Goal: Task Accomplishment & Management: Use online tool/utility

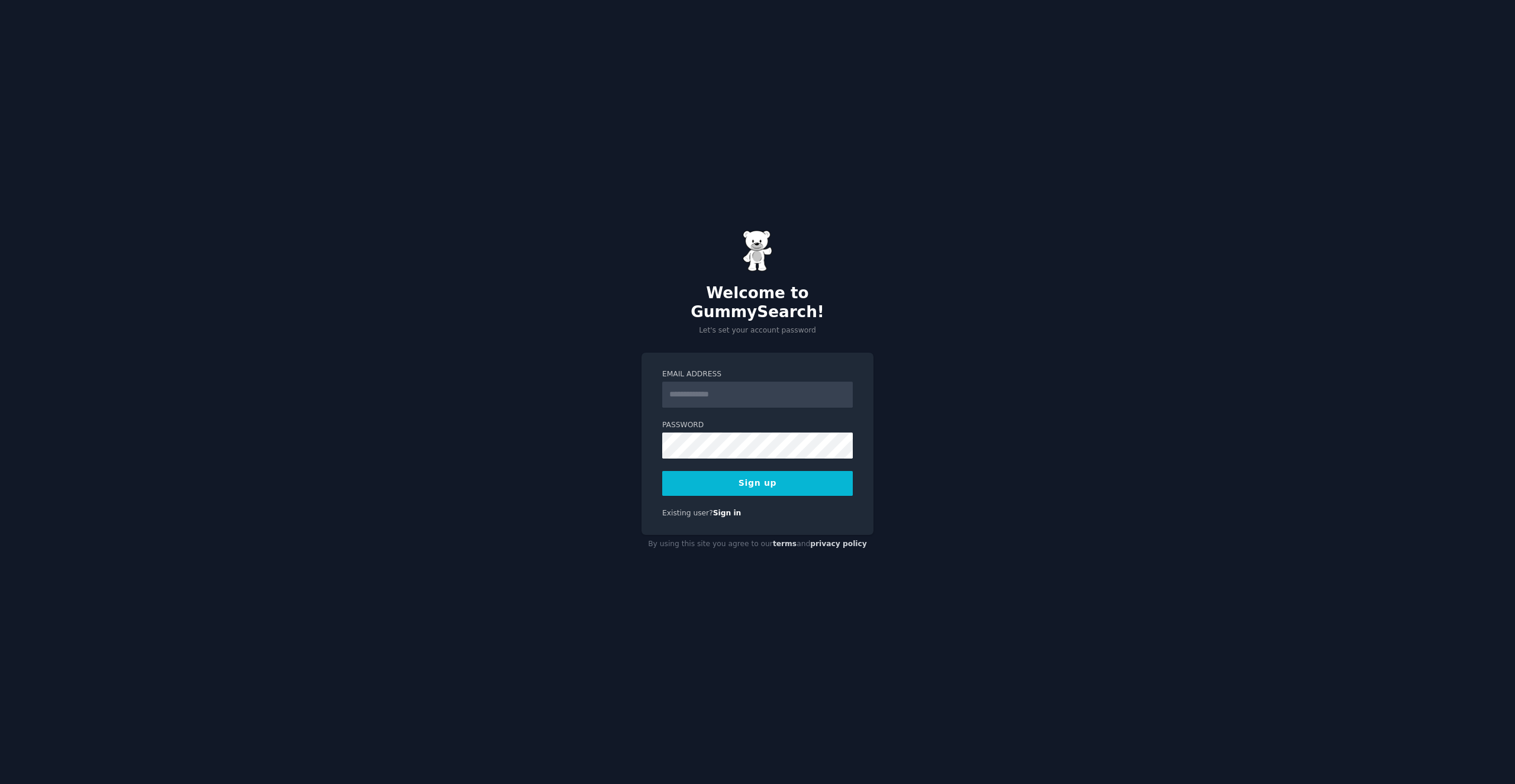
click at [752, 386] on input "Email Address" at bounding box center [758, 395] width 190 height 26
click at [772, 390] on input "Email Address" at bounding box center [758, 395] width 190 height 26
type input "**********"
click at [766, 477] on button "Sign up" at bounding box center [758, 483] width 190 height 25
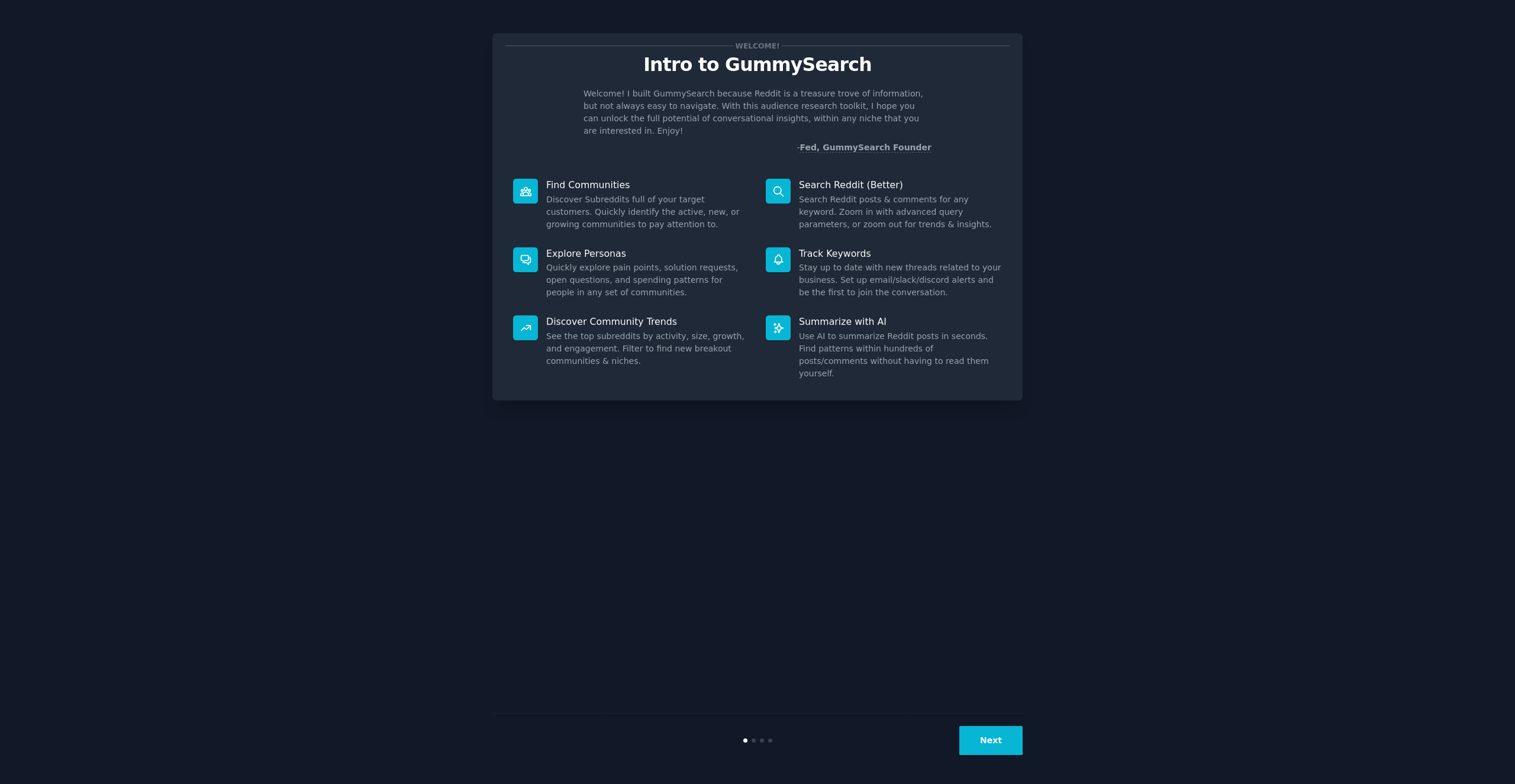
click at [996, 743] on button "Next" at bounding box center [991, 740] width 63 height 29
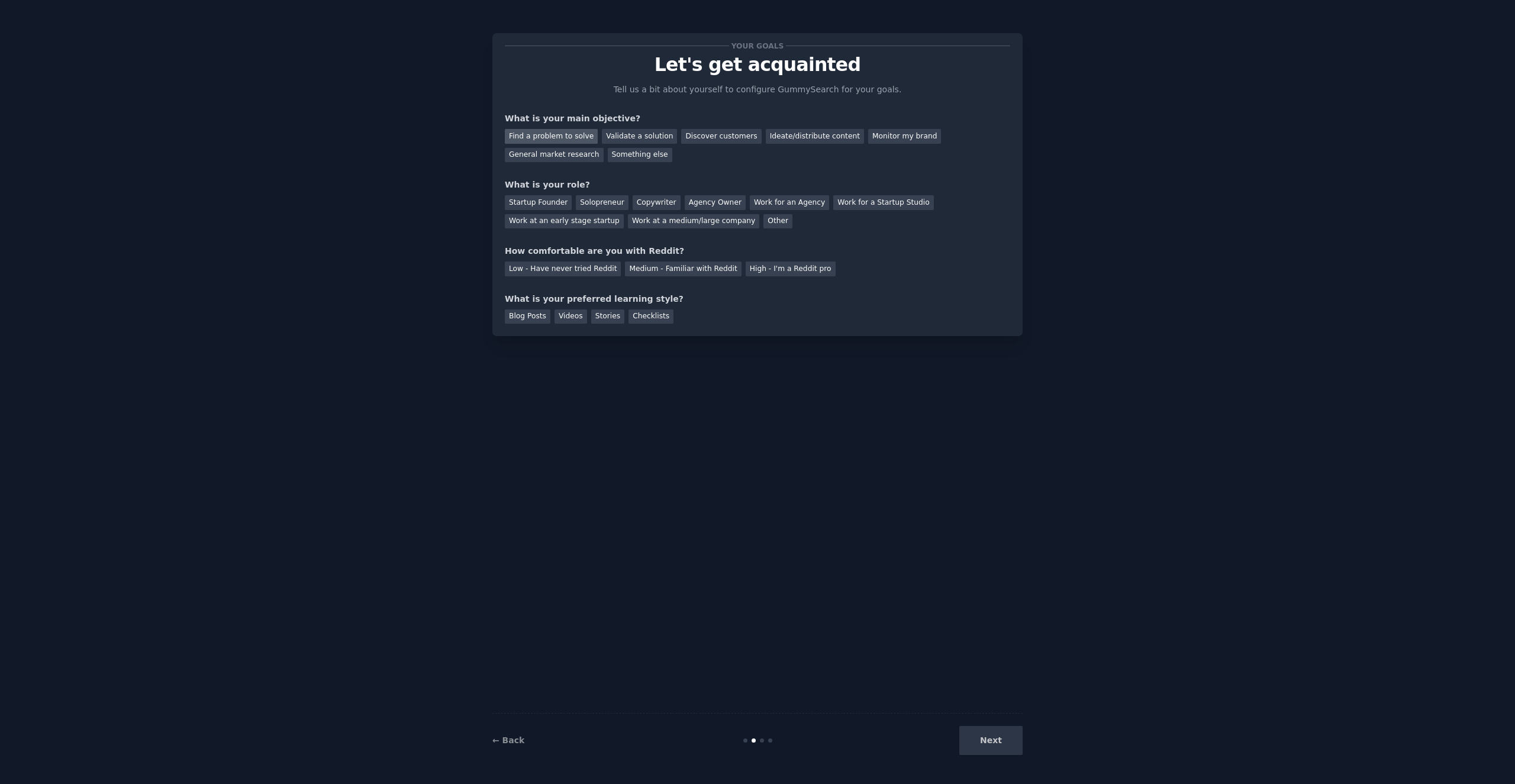
click at [567, 134] on div "Find a problem to solve" at bounding box center [551, 136] width 93 height 15
click at [597, 202] on div "Solopreneur" at bounding box center [602, 202] width 52 height 15
click at [653, 269] on div "Medium - Familiar with Reddit" at bounding box center [683, 268] width 116 height 15
click at [650, 315] on div "Checklists" at bounding box center [651, 317] width 45 height 15
click at [603, 315] on div "Stories" at bounding box center [608, 317] width 33 height 15
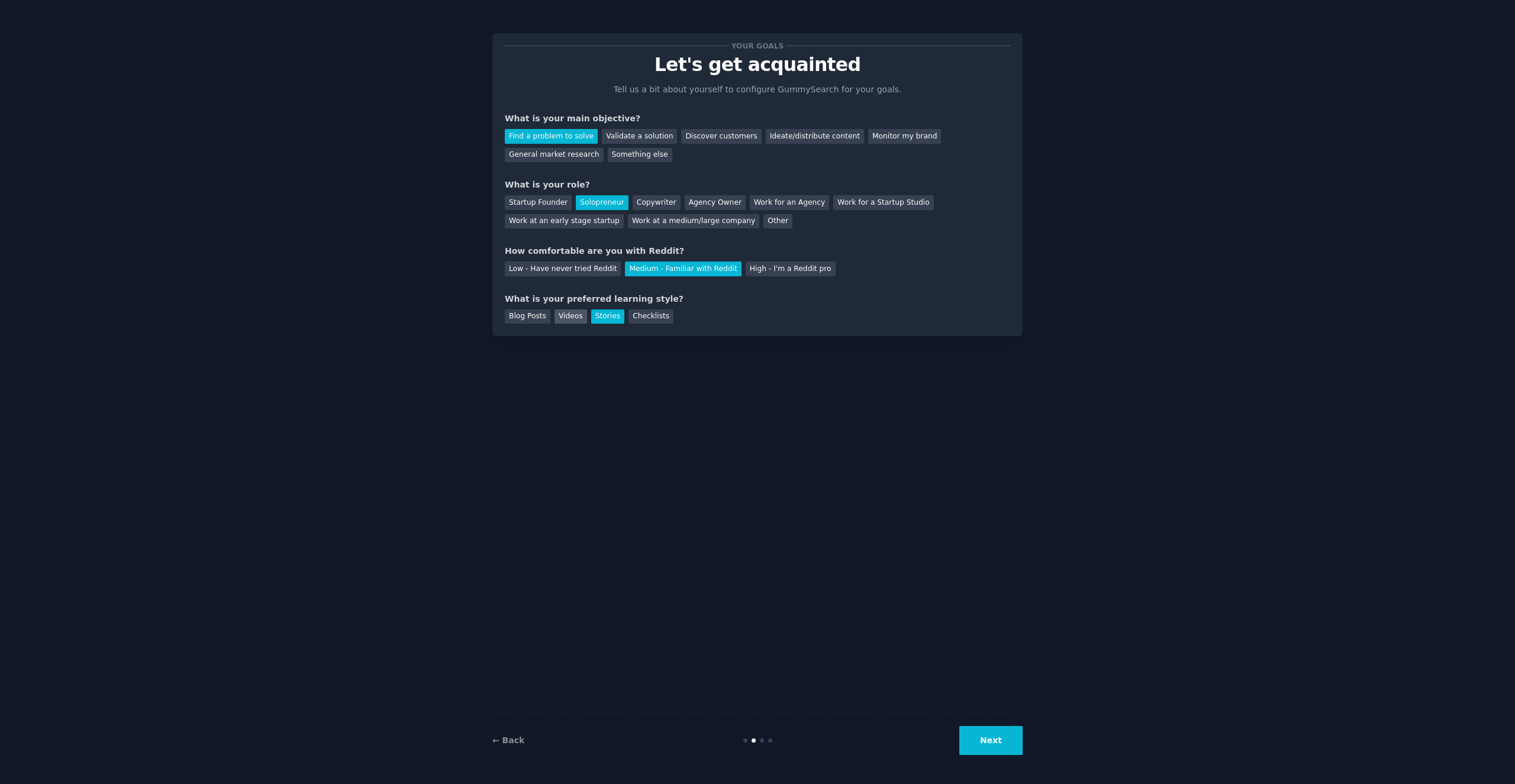
click at [563, 317] on div "Videos" at bounding box center [570, 317] width 33 height 15
click at [524, 316] on div "Blog Posts" at bounding box center [527, 317] width 45 height 15
click at [658, 315] on div "Checklists" at bounding box center [651, 317] width 45 height 15
click at [991, 739] on button "Next" at bounding box center [991, 740] width 63 height 29
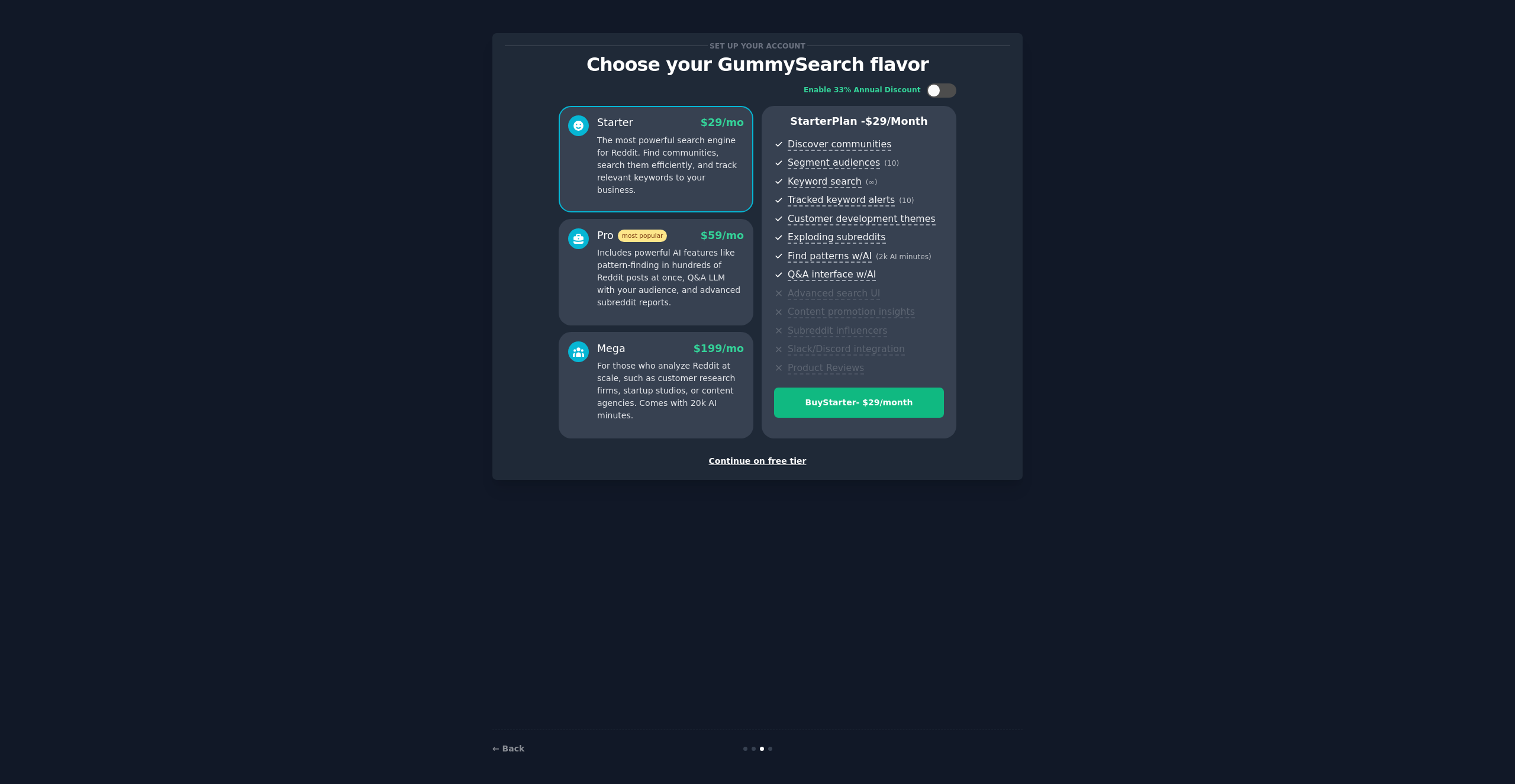
click at [770, 458] on div "Continue on free tier" at bounding box center [757, 460] width 505 height 12
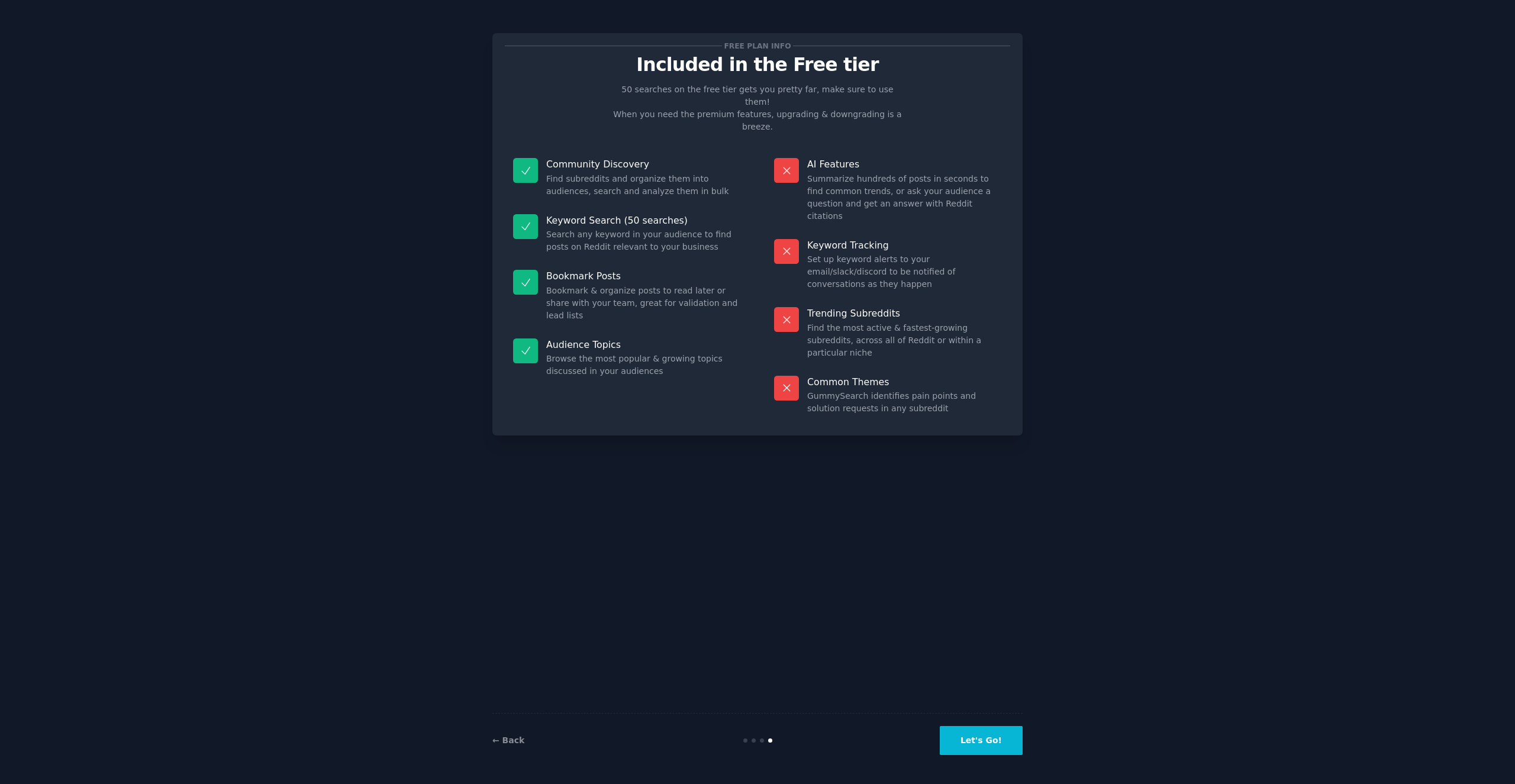
click at [991, 741] on button "Let's Go!" at bounding box center [981, 740] width 83 height 29
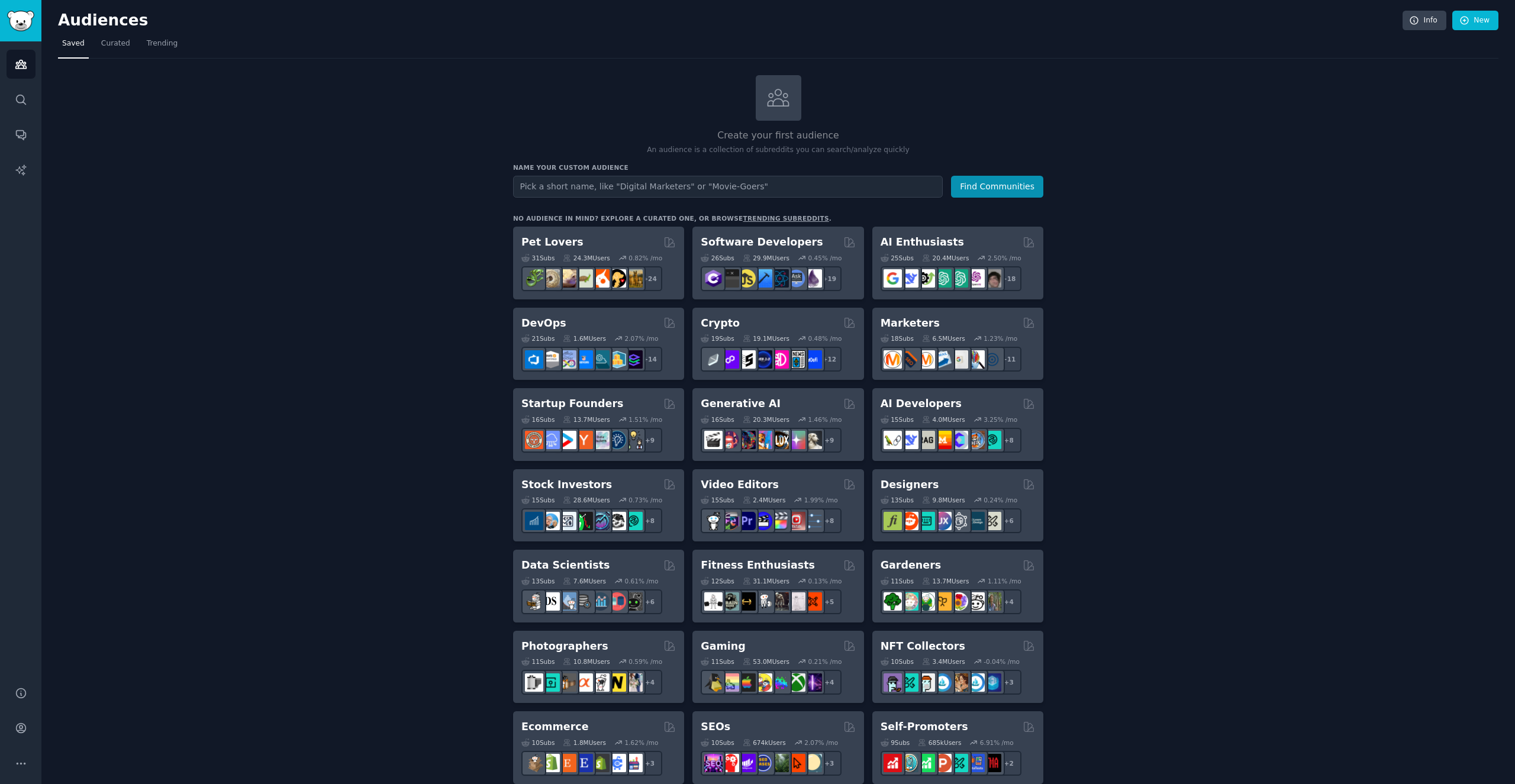
click at [858, 181] on input "text" at bounding box center [727, 186] width 430 height 22
type input "concert going travelers"
click at [998, 185] on button "Find Communities" at bounding box center [997, 186] width 93 height 22
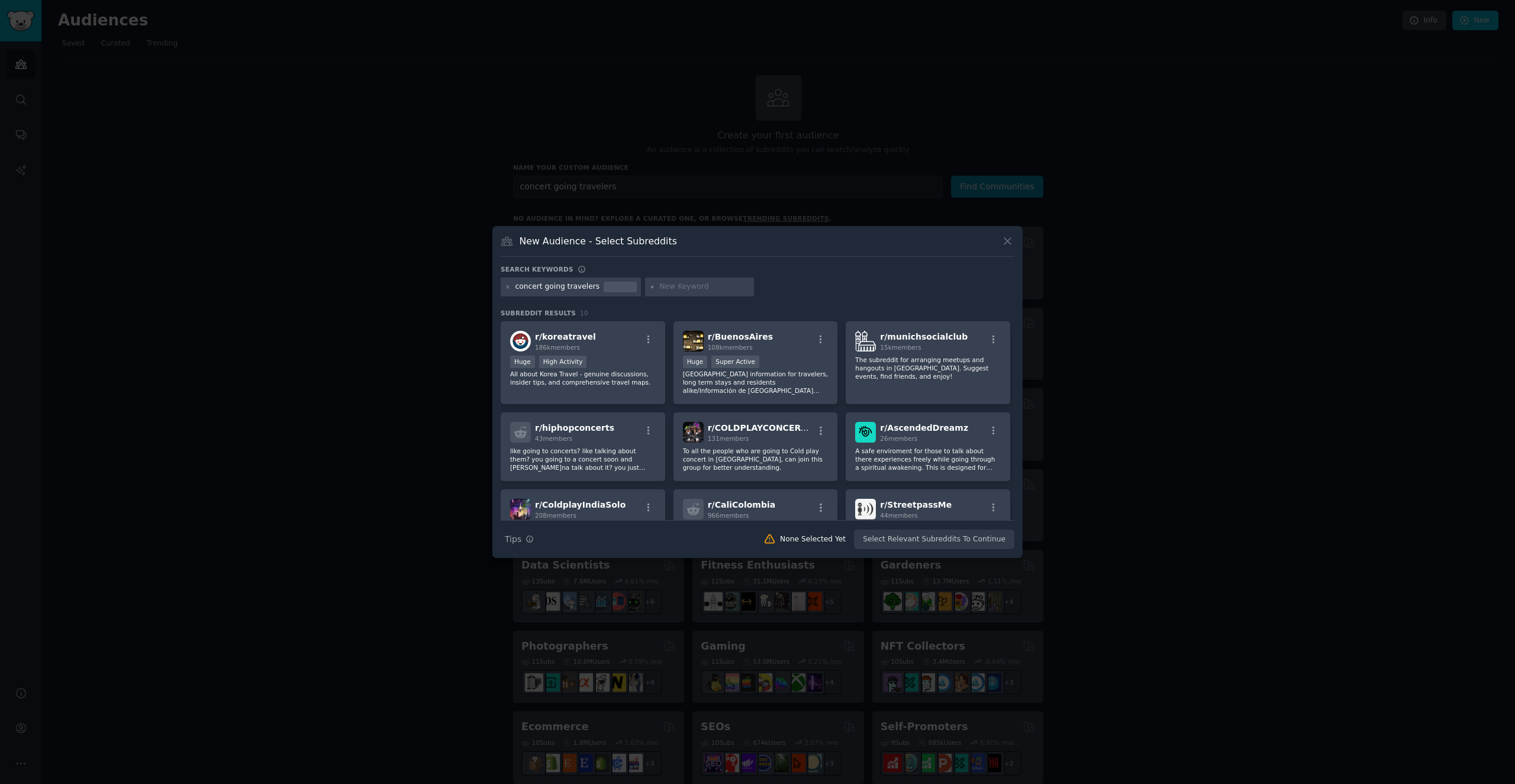
click at [1015, 243] on div "New Audience - Select Subreddits Search keywords concert going travelers Subred…" at bounding box center [758, 392] width 530 height 332
click at [1010, 242] on icon at bounding box center [1007, 241] width 12 height 12
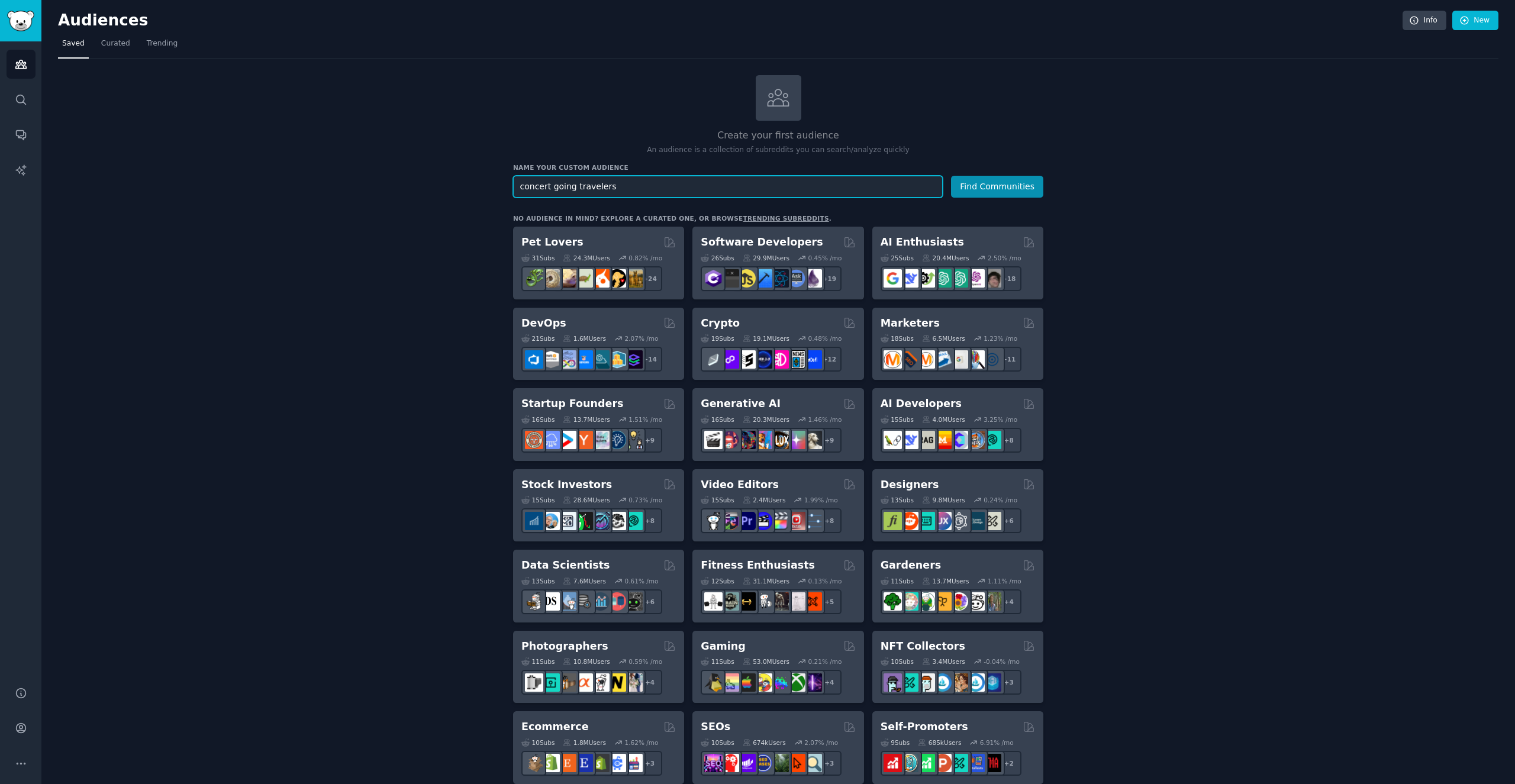
click at [704, 181] on input "concert going travelers" at bounding box center [727, 186] width 430 height 22
type input "concerts"
click at [998, 185] on button "Find Communities" at bounding box center [997, 186] width 93 height 22
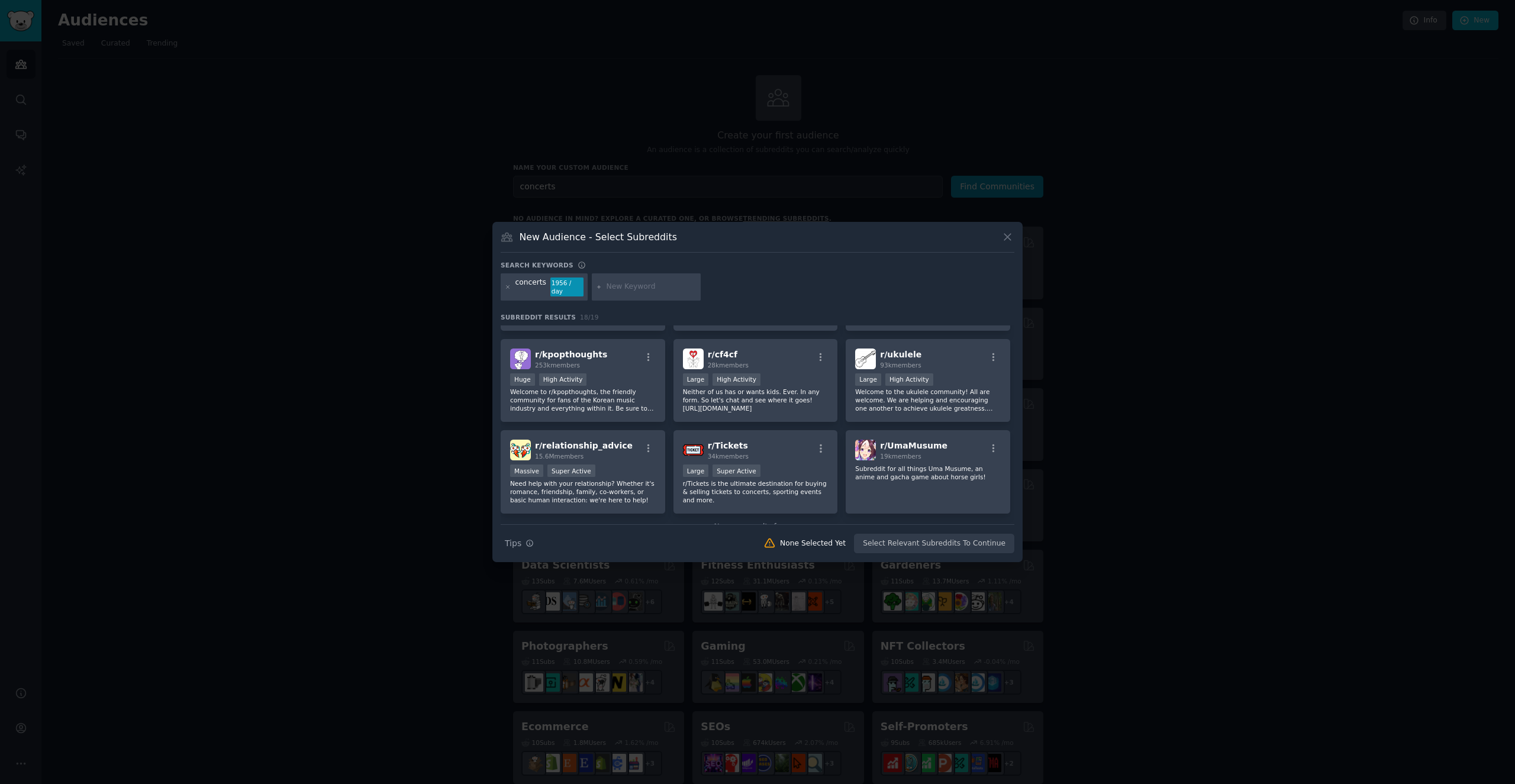
scroll to position [382, 0]
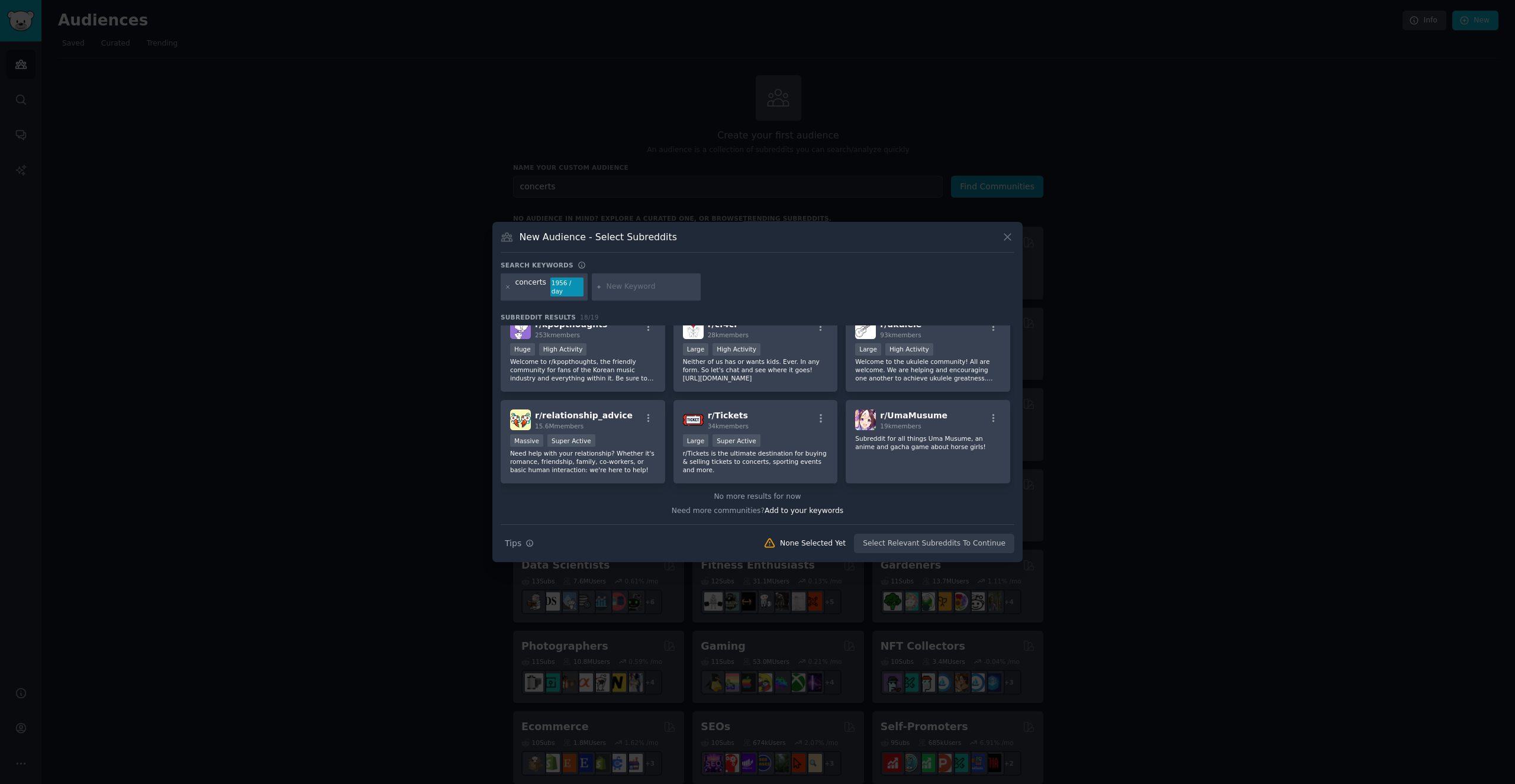
click at [1008, 243] on icon at bounding box center [1007, 236] width 12 height 12
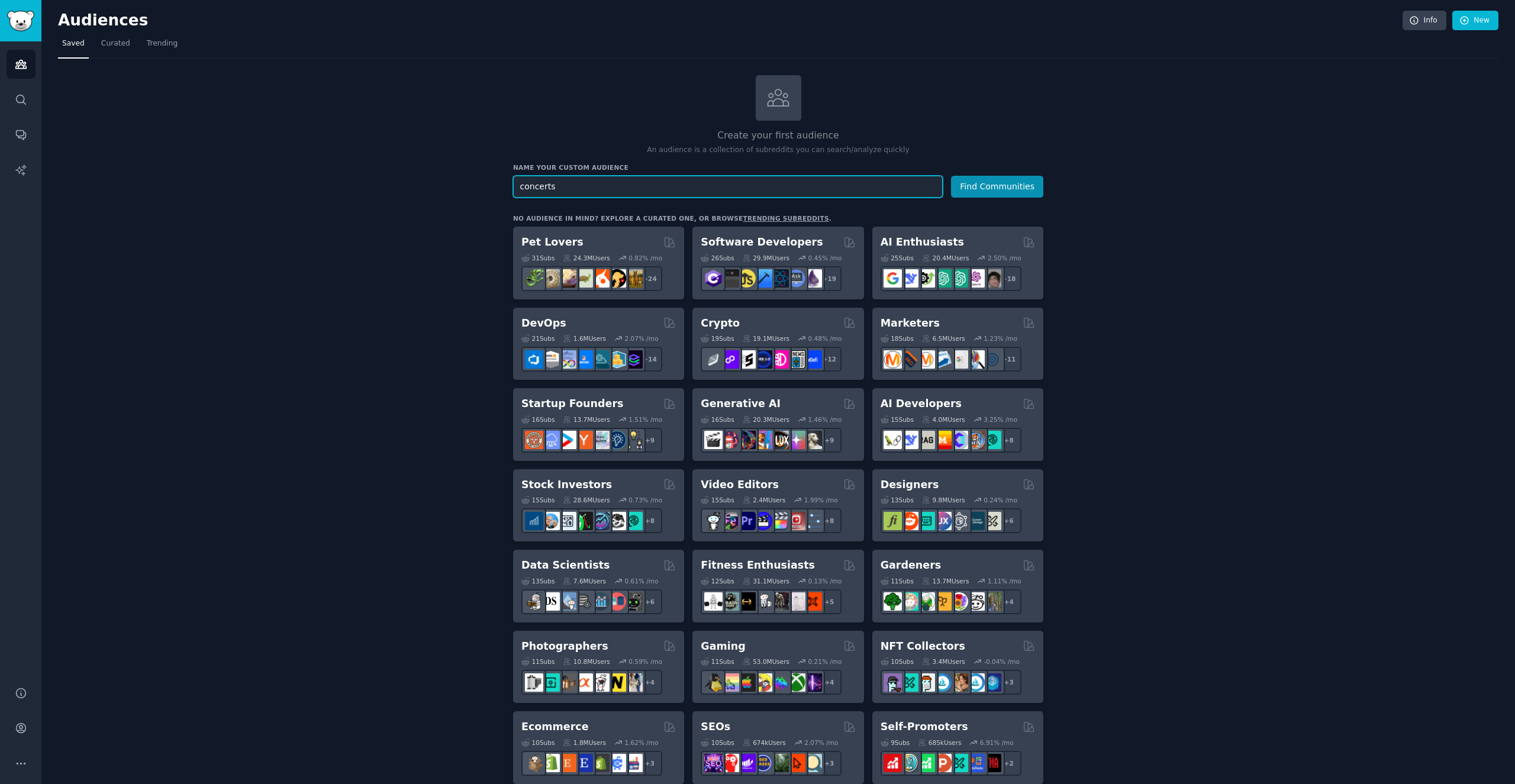
drag, startPoint x: 735, startPoint y: 185, endPoint x: 419, endPoint y: 179, distance: 316.1
click at [419, 179] on div "Create your first audience An audience is a collection of subreddits you can se…" at bounding box center [778, 720] width 1440 height 1288
type input "travelers"
click at [998, 185] on button "Find Communities" at bounding box center [997, 186] width 93 height 22
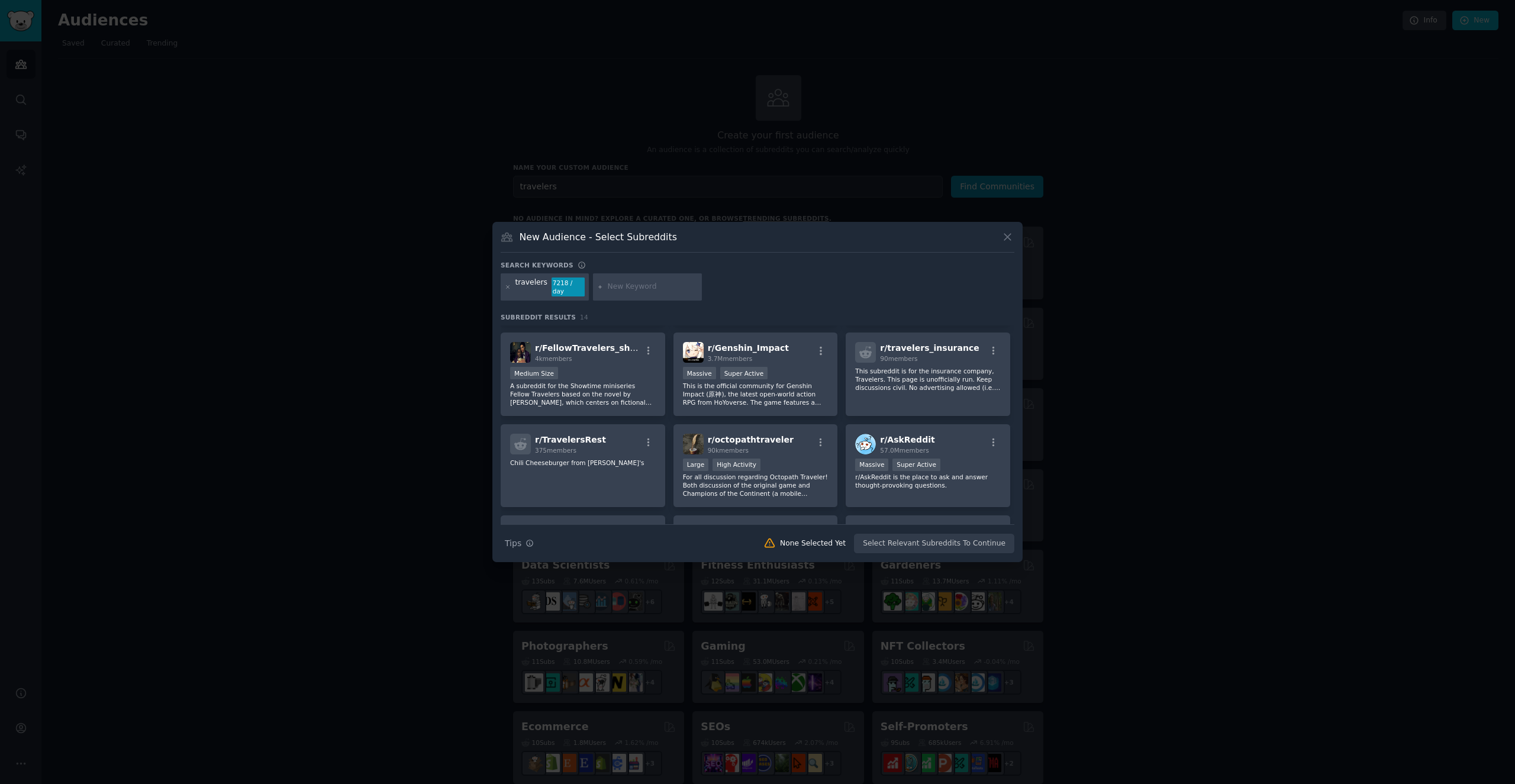
scroll to position [137, 0]
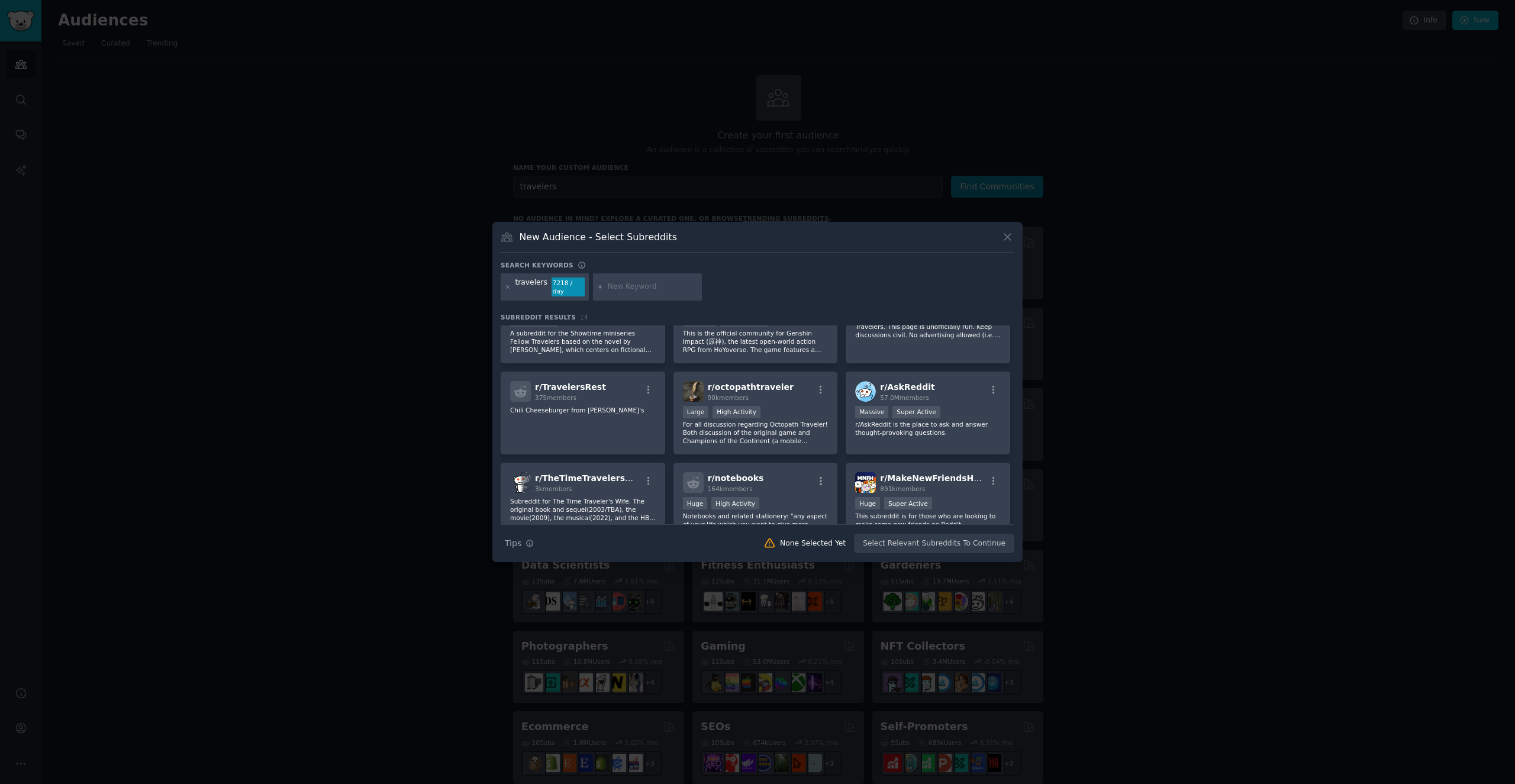
click at [1007, 243] on icon at bounding box center [1007, 236] width 12 height 12
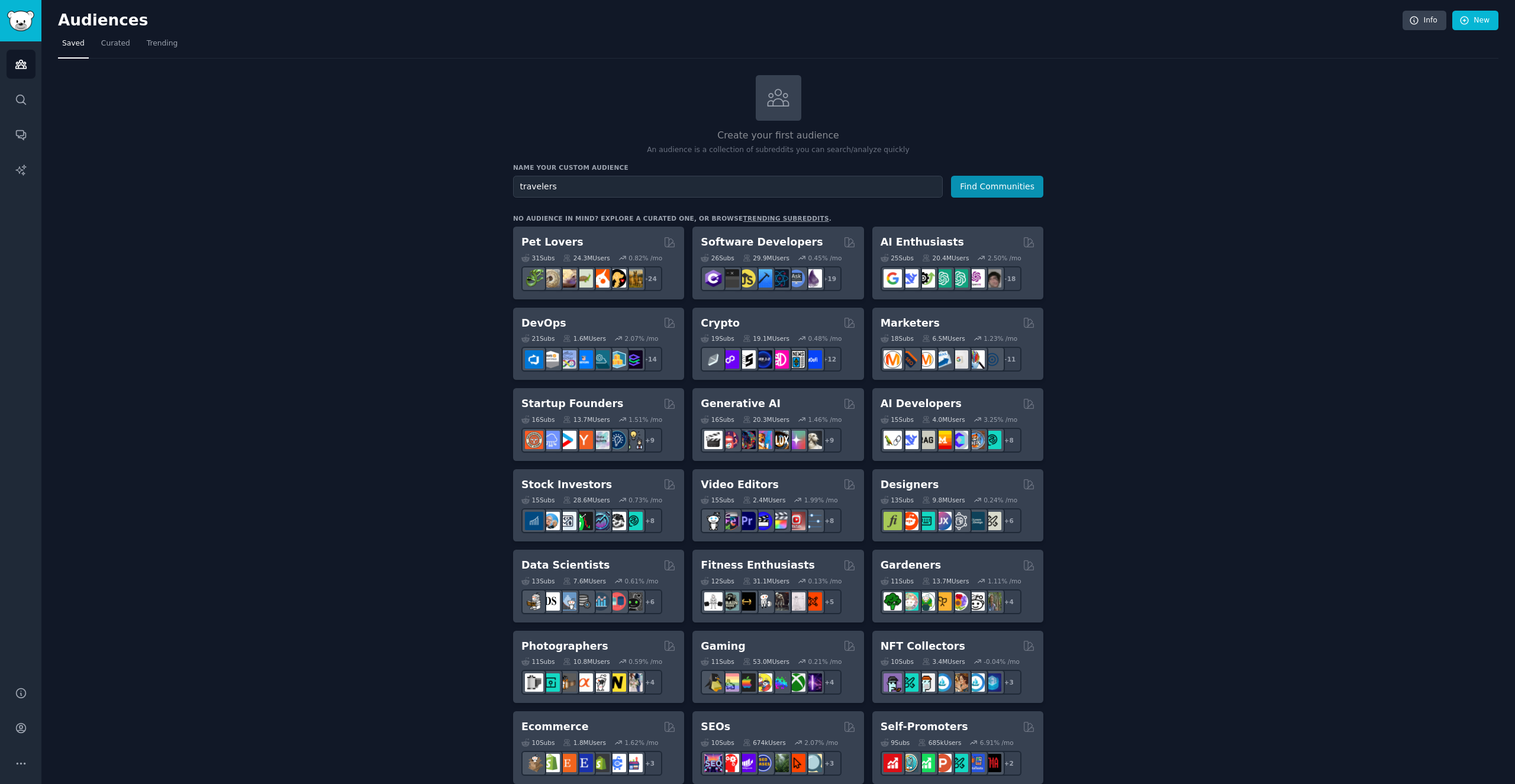
click at [581, 216] on div "No audience in mind? Explore a curated one, or browse trending subreddits ." at bounding box center [672, 218] width 318 height 8
click at [600, 250] on div "31 Sub s 24.3M Users 0.82 % /mo r/PetAdvice + 24" at bounding box center [598, 270] width 155 height 41
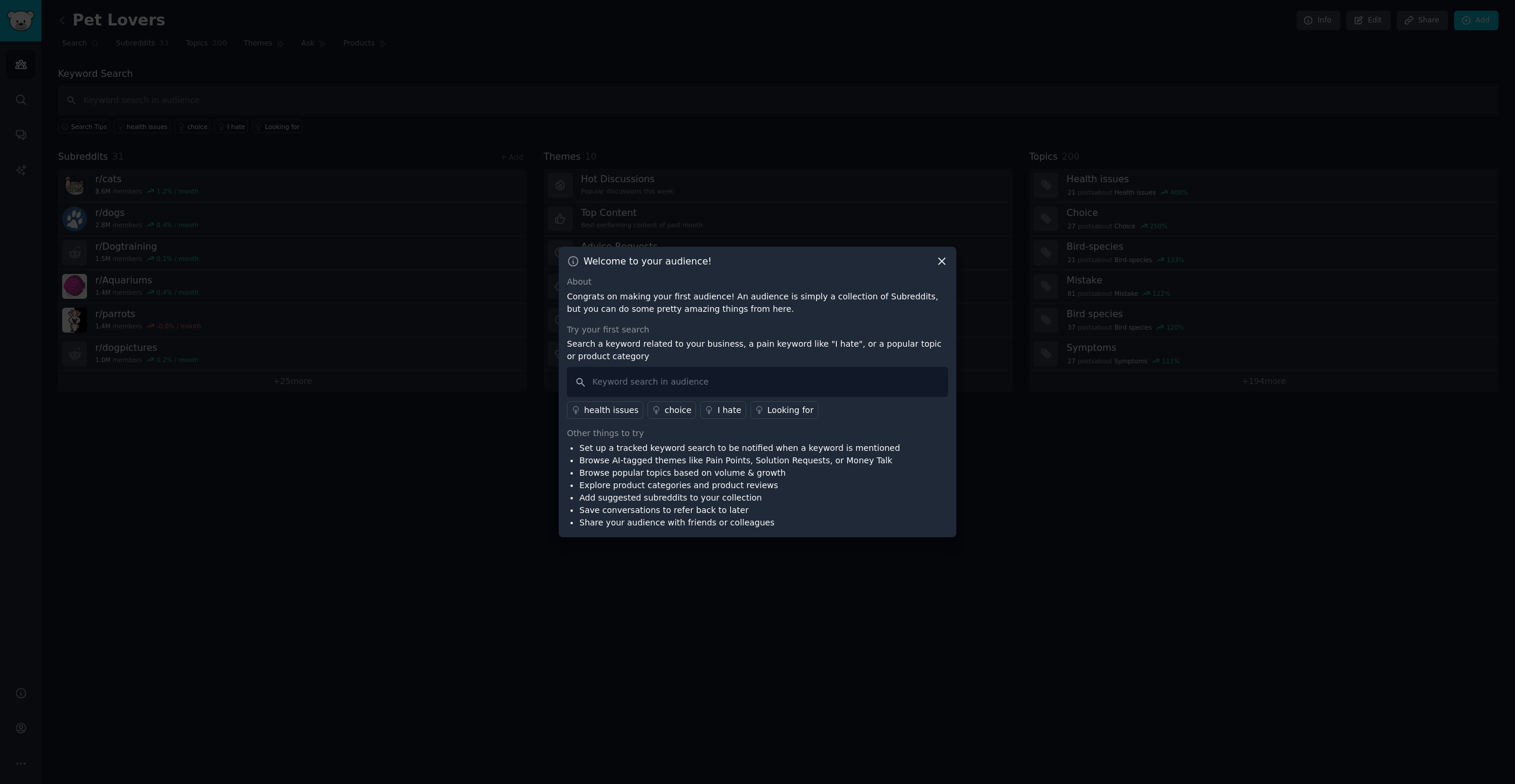
click at [940, 263] on icon at bounding box center [941, 262] width 6 height 6
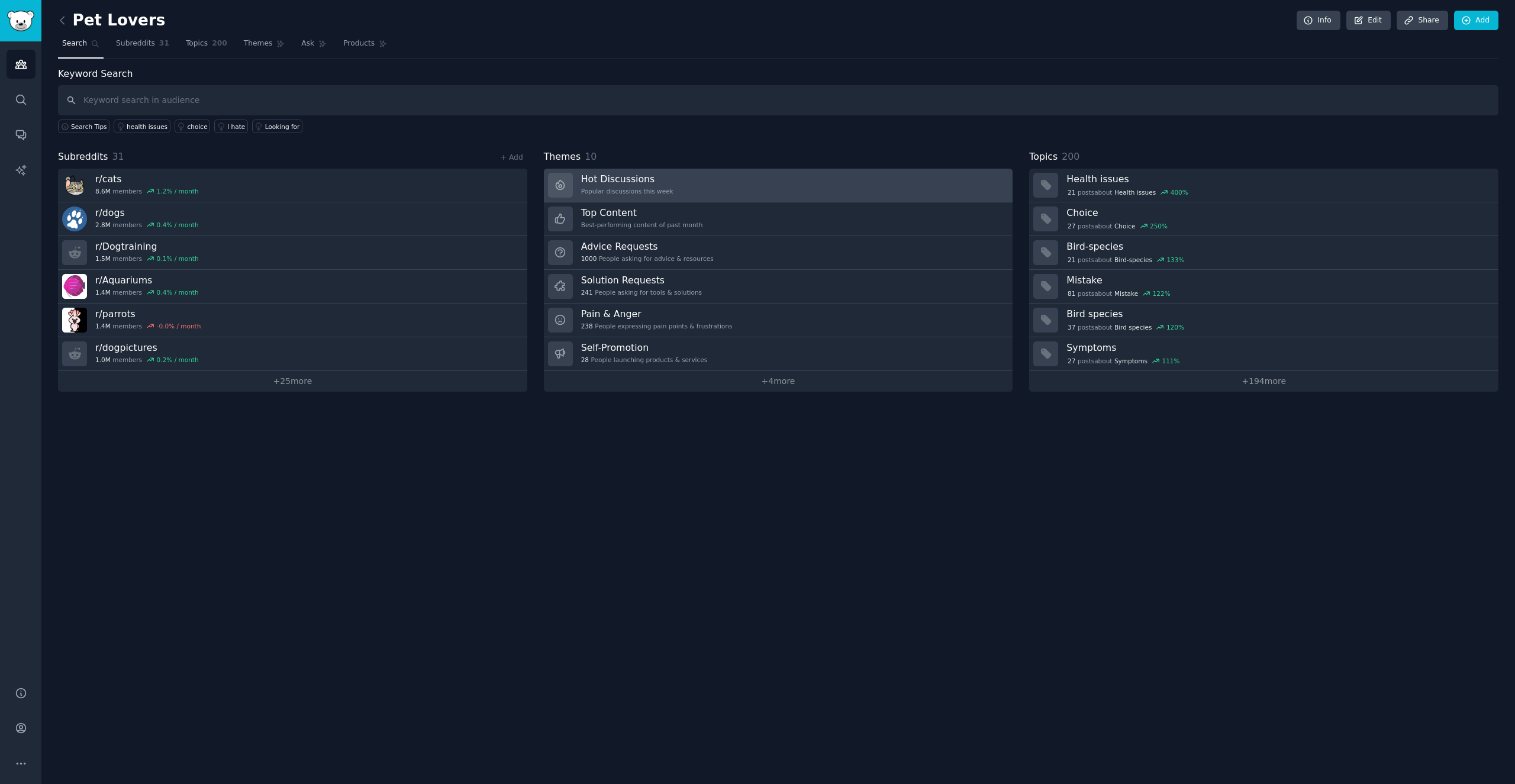
click at [657, 181] on h3 "Hot Discussions" at bounding box center [627, 179] width 93 height 12
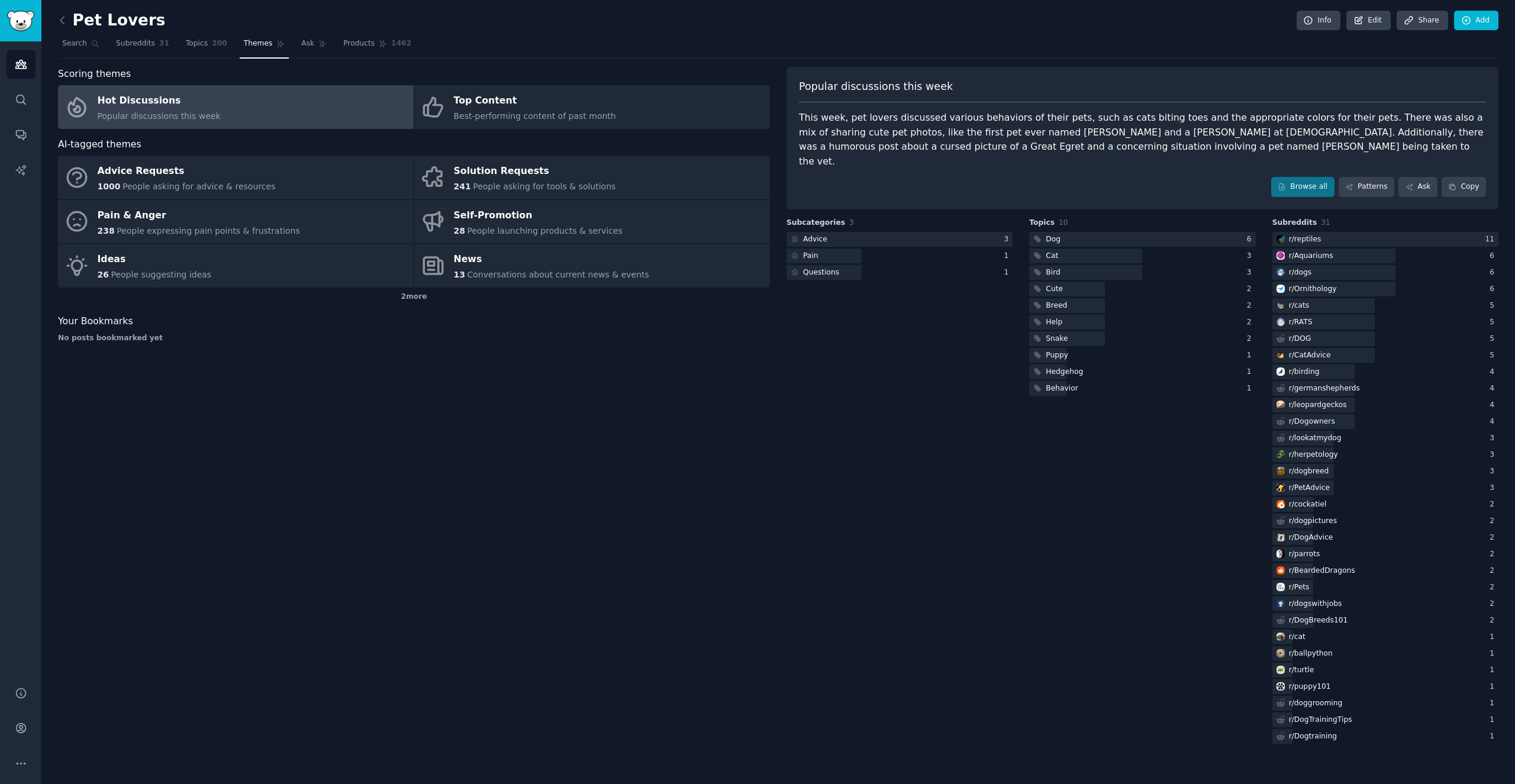
click at [24, 19] on img "Sidebar" at bounding box center [20, 21] width 27 height 20
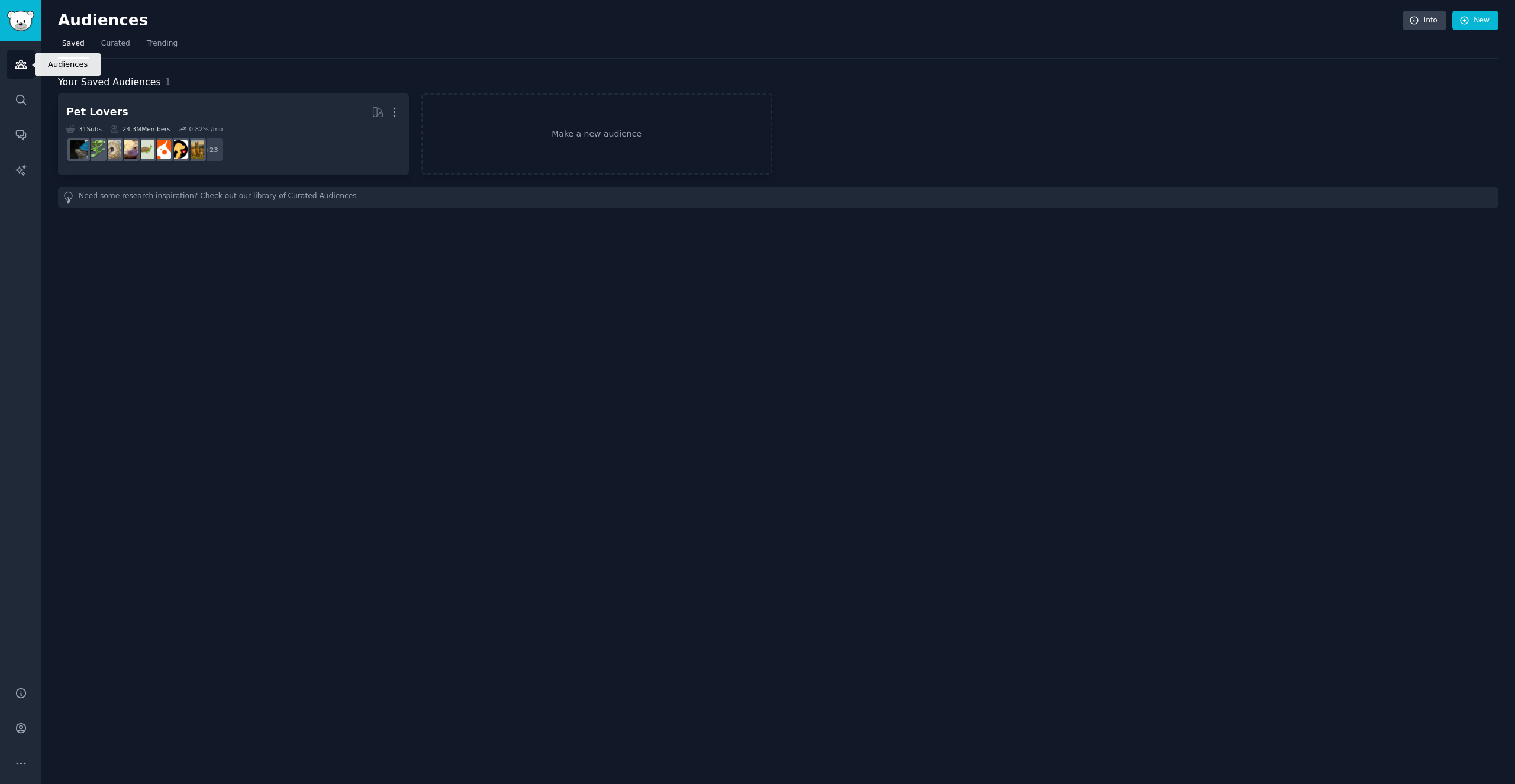
click at [17, 66] on icon "Sidebar" at bounding box center [20, 64] width 11 height 8
click at [21, 23] on img "Sidebar" at bounding box center [20, 21] width 27 height 20
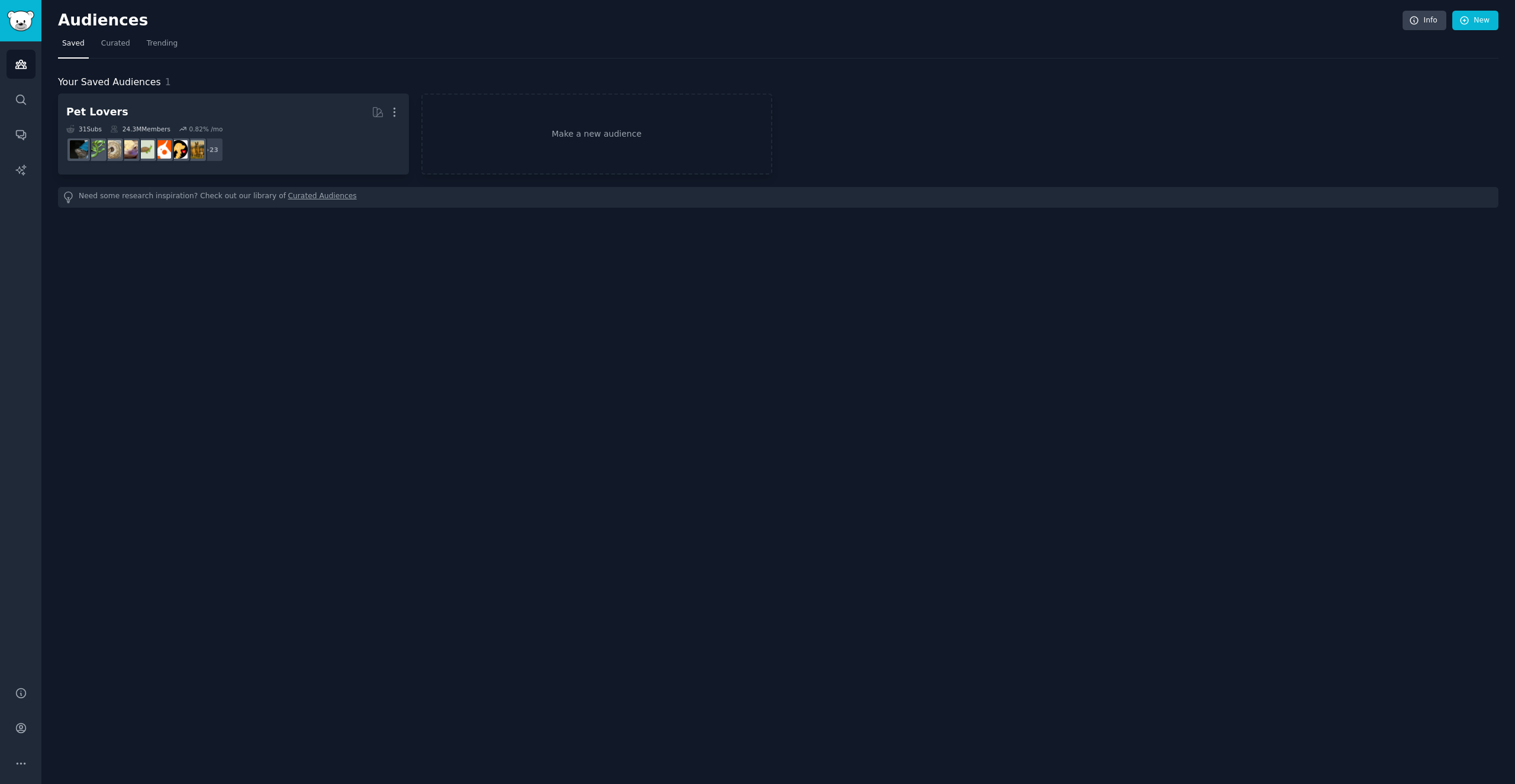
click at [21, 23] on img "Sidebar" at bounding box center [20, 21] width 27 height 20
click at [1470, 20] on link "New" at bounding box center [1475, 20] width 46 height 20
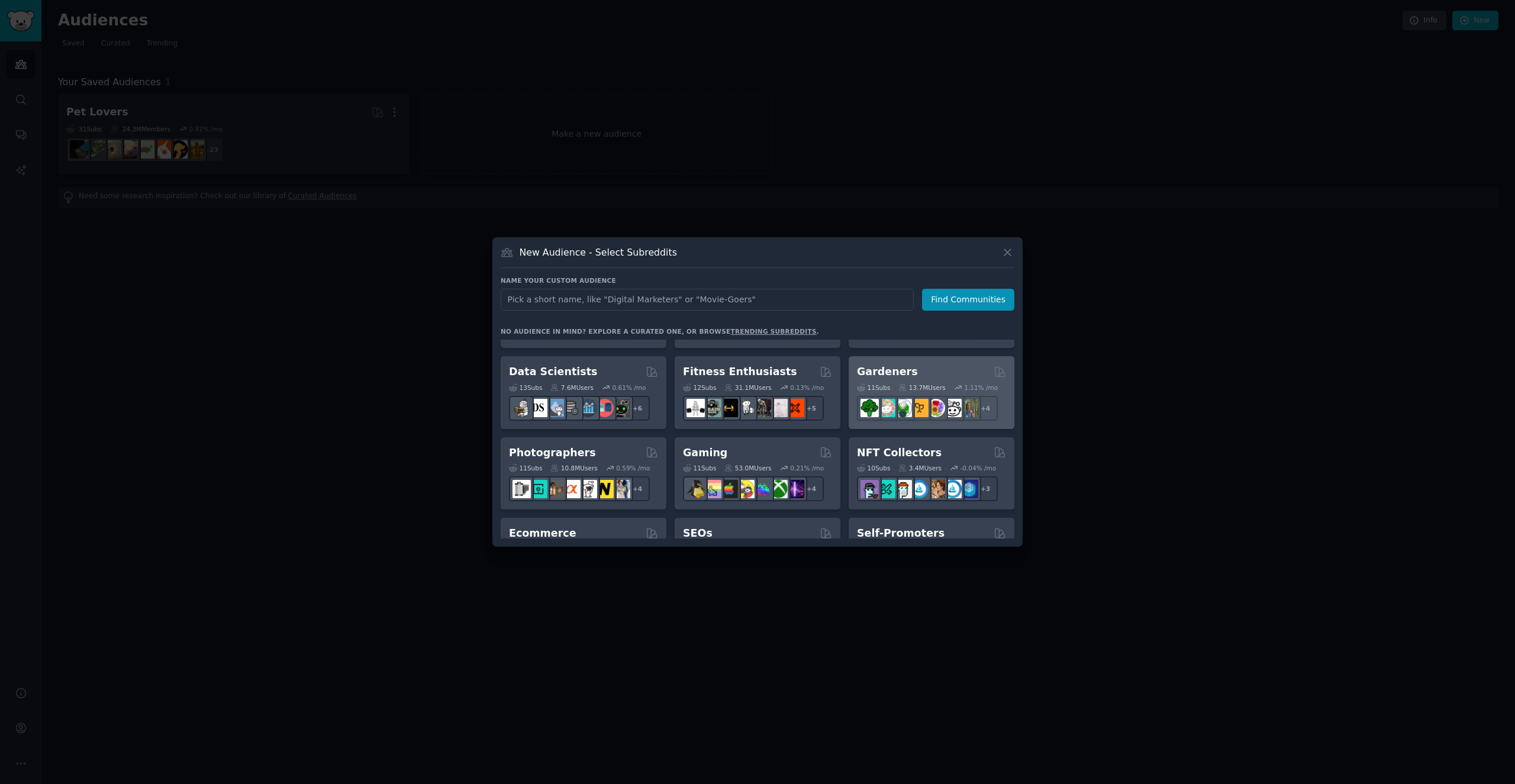
scroll to position [308, 0]
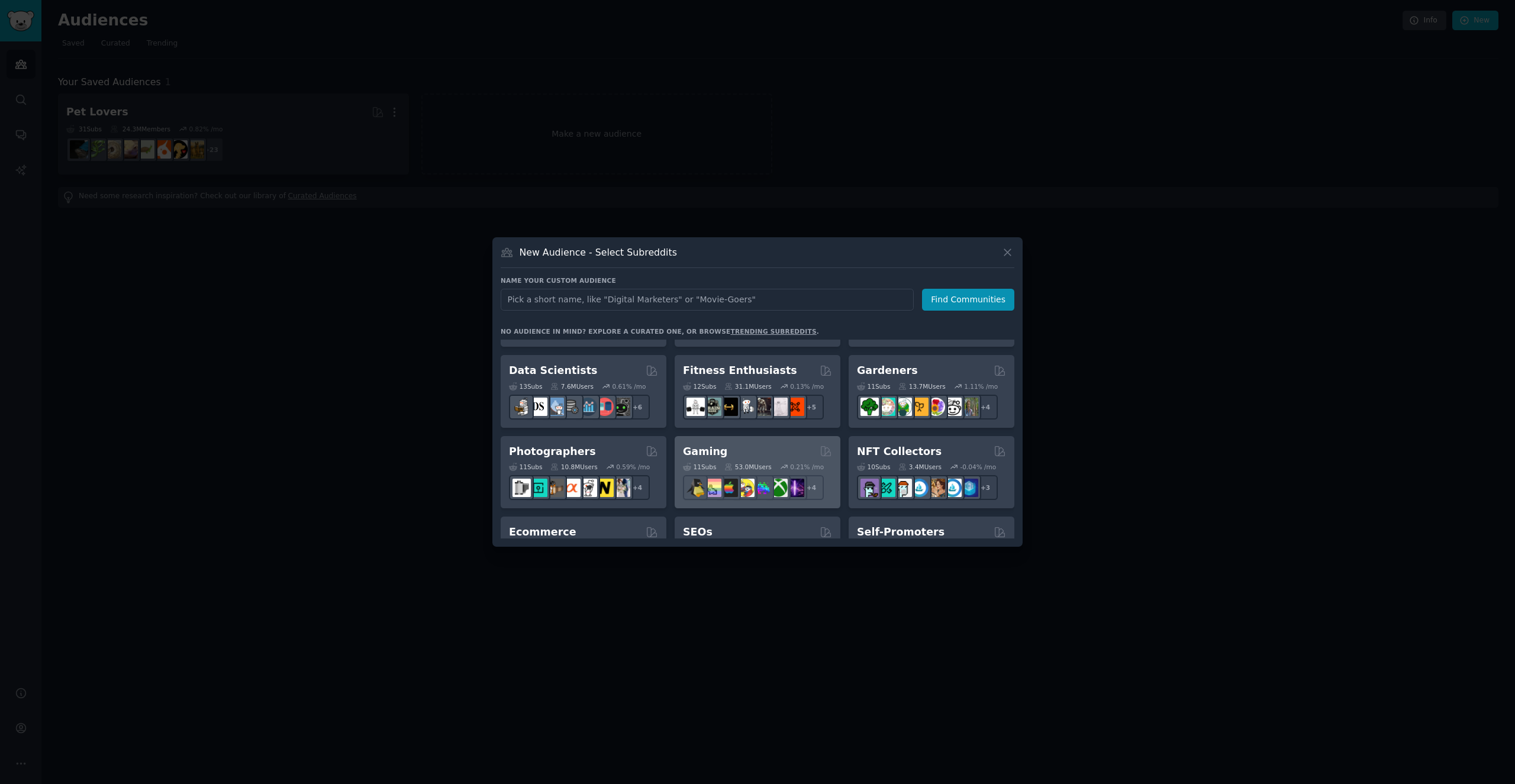
click at [776, 448] on div "Gaming" at bounding box center [757, 451] width 149 height 15
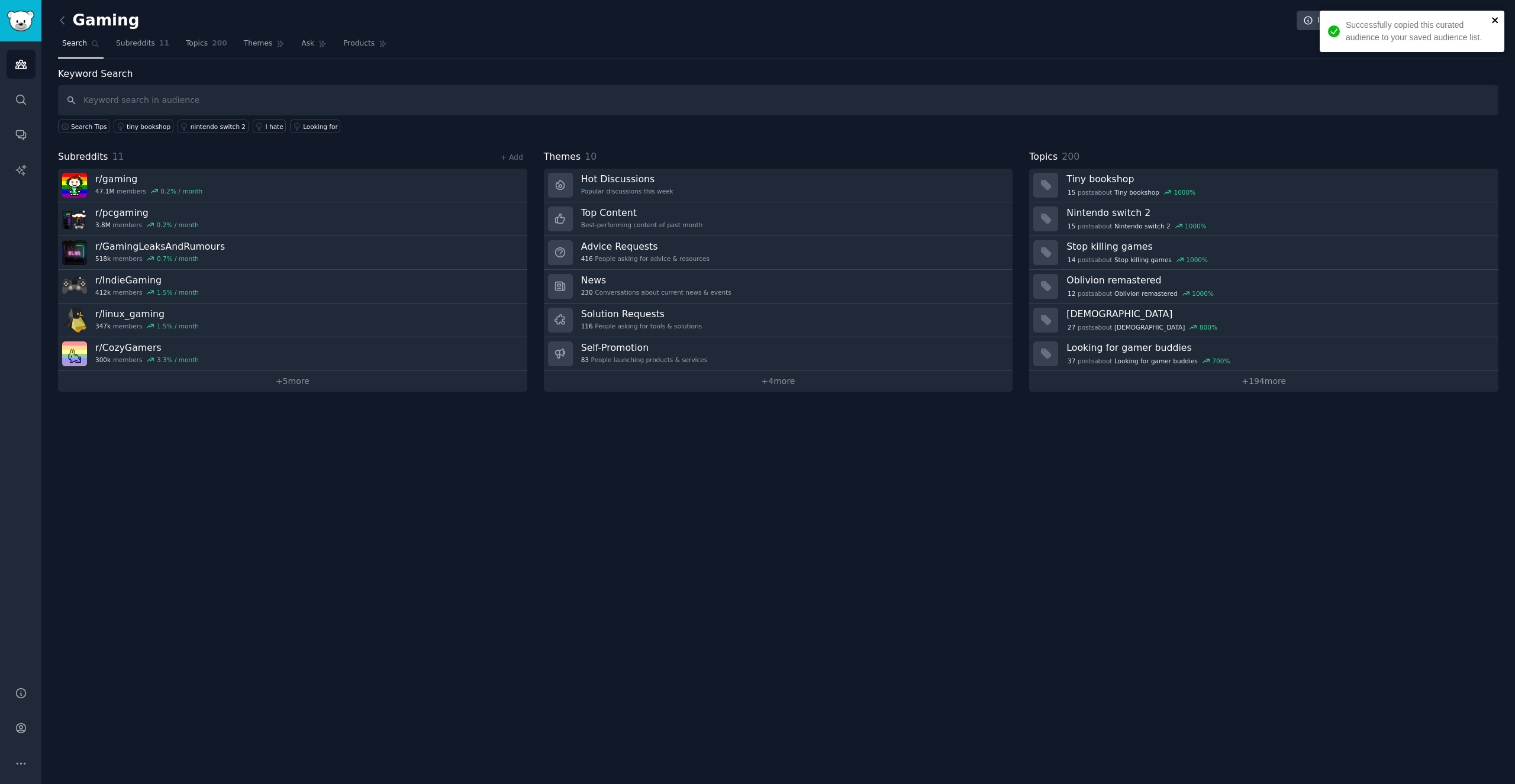
click at [1496, 17] on icon "close" at bounding box center [1495, 20] width 8 height 10
click at [29, 21] on img "Sidebar" at bounding box center [20, 21] width 27 height 20
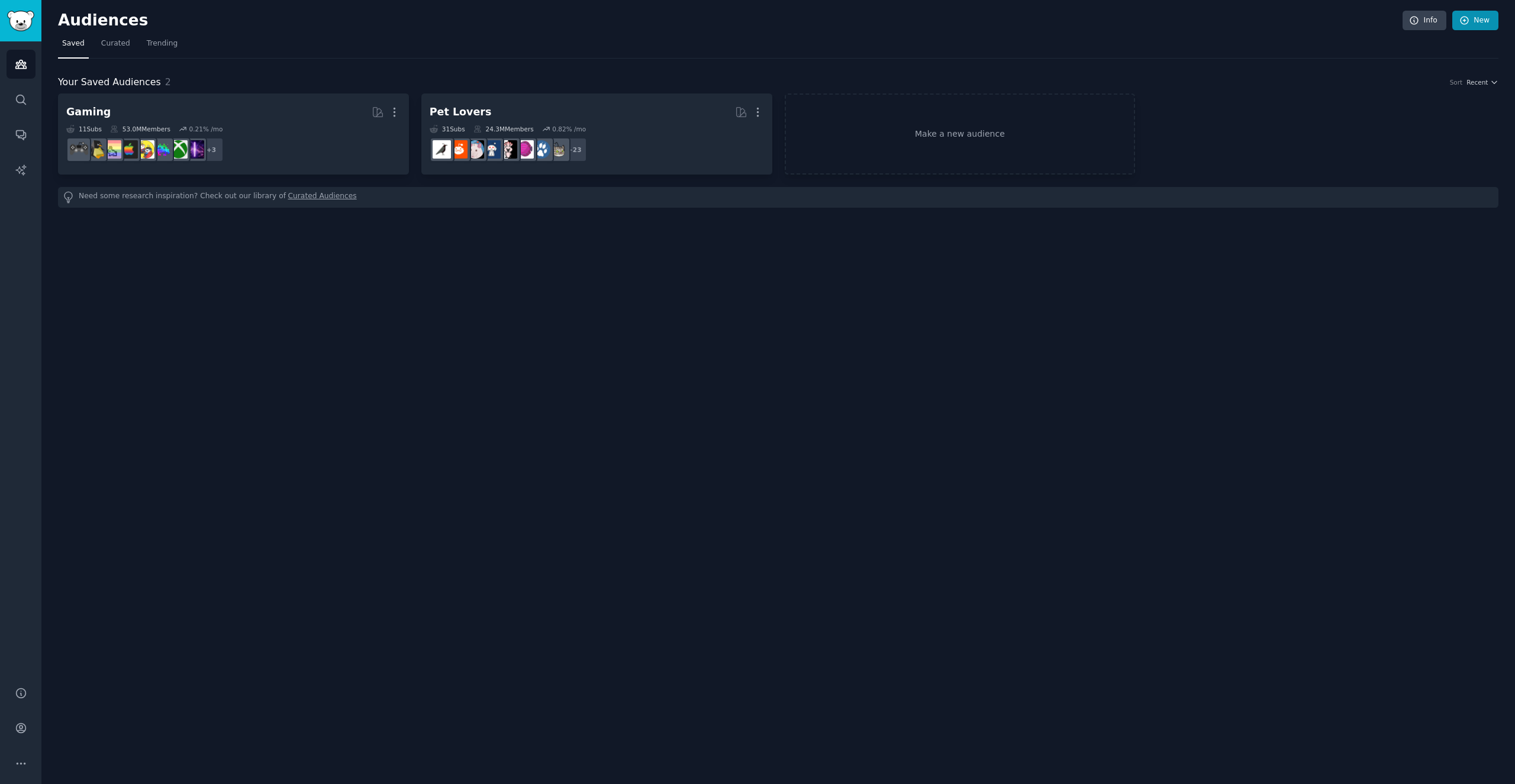
click at [1479, 20] on link "New" at bounding box center [1475, 20] width 46 height 20
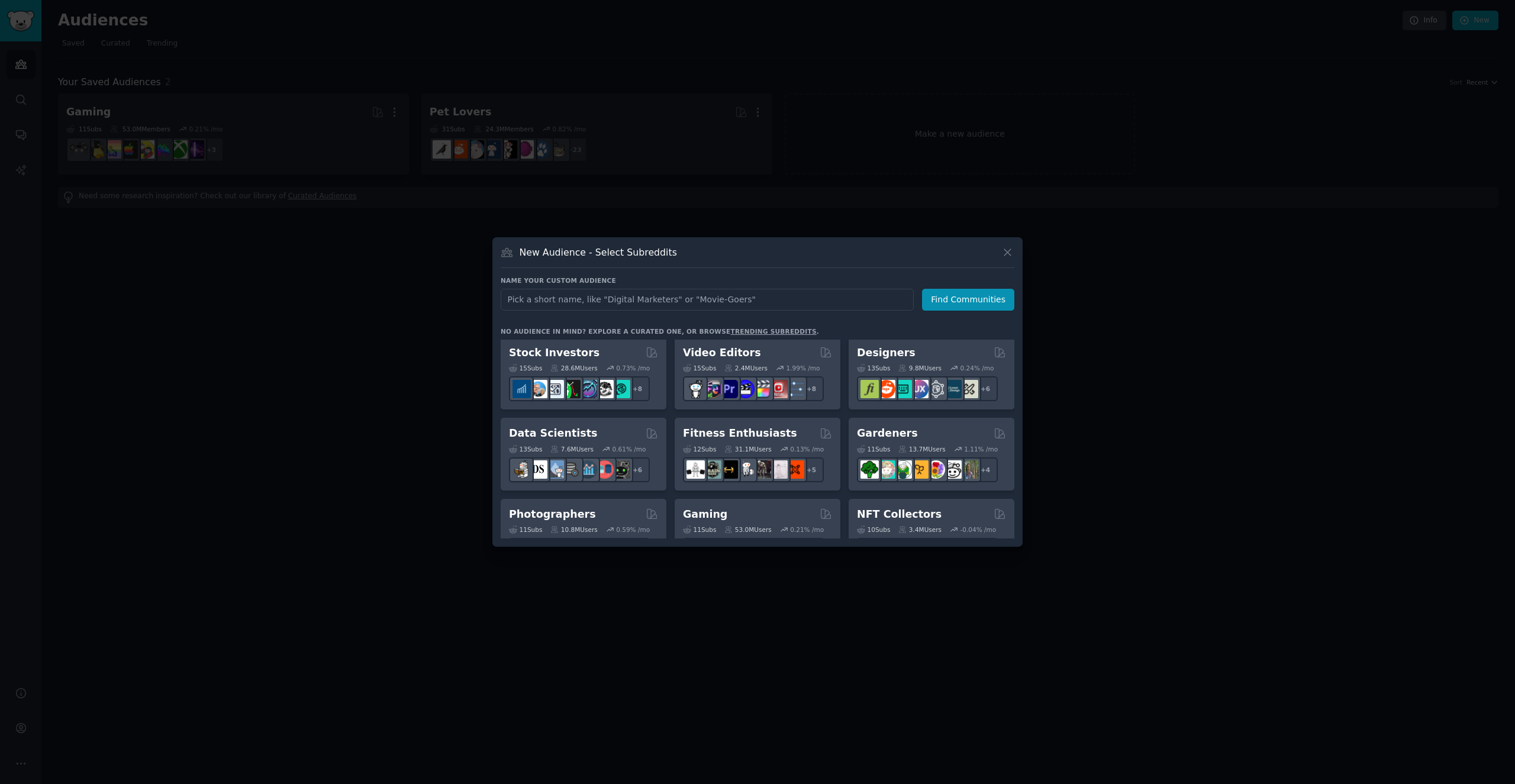
scroll to position [246, 0]
click at [758, 441] on div "12 Sub s 31.1M Users 0.13 % /mo + 5" at bounding box center [757, 460] width 149 height 41
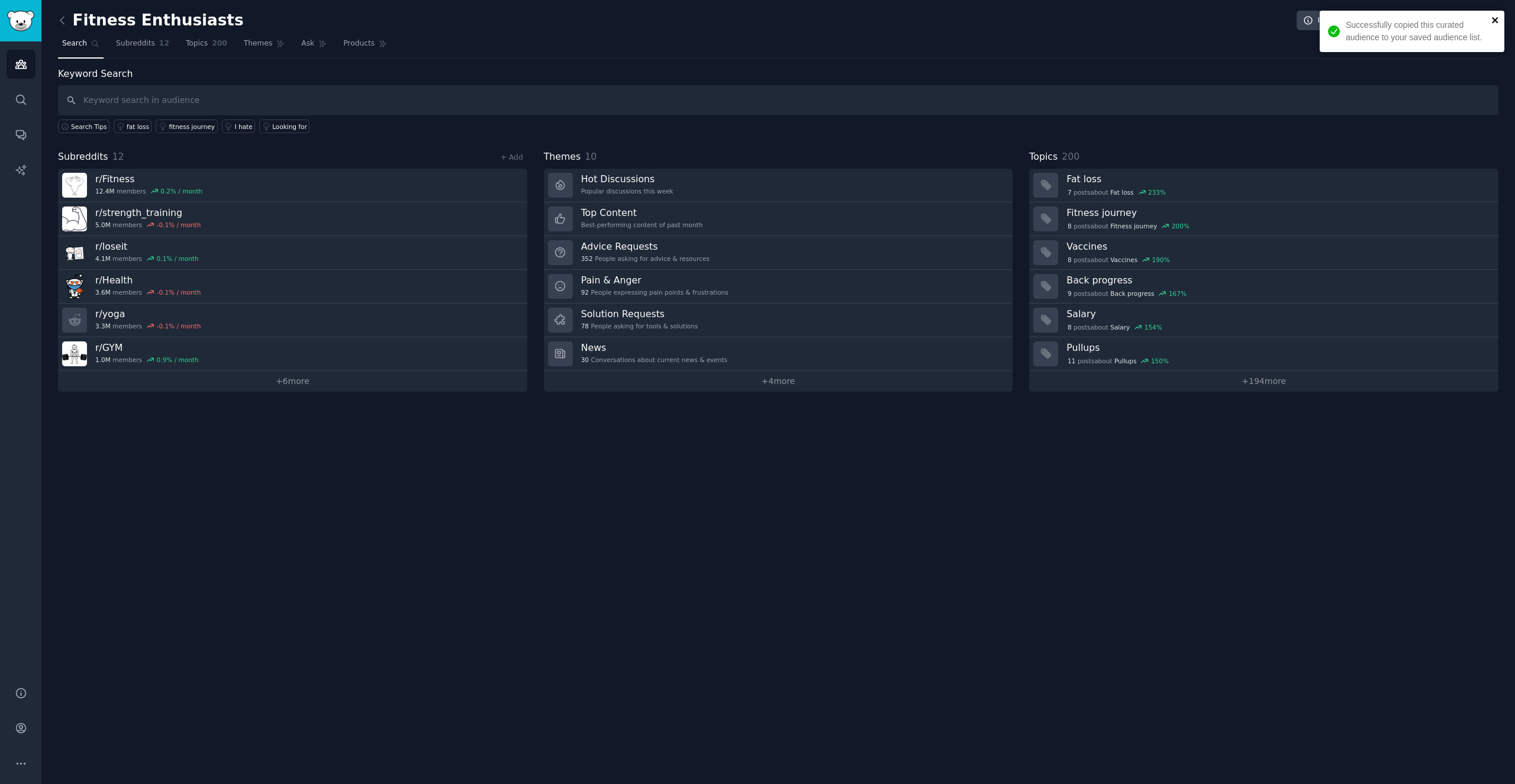
click at [1497, 18] on icon "close" at bounding box center [1495, 20] width 6 height 6
click at [13, 6] on link "Sidebar" at bounding box center [20, 20] width 42 height 41
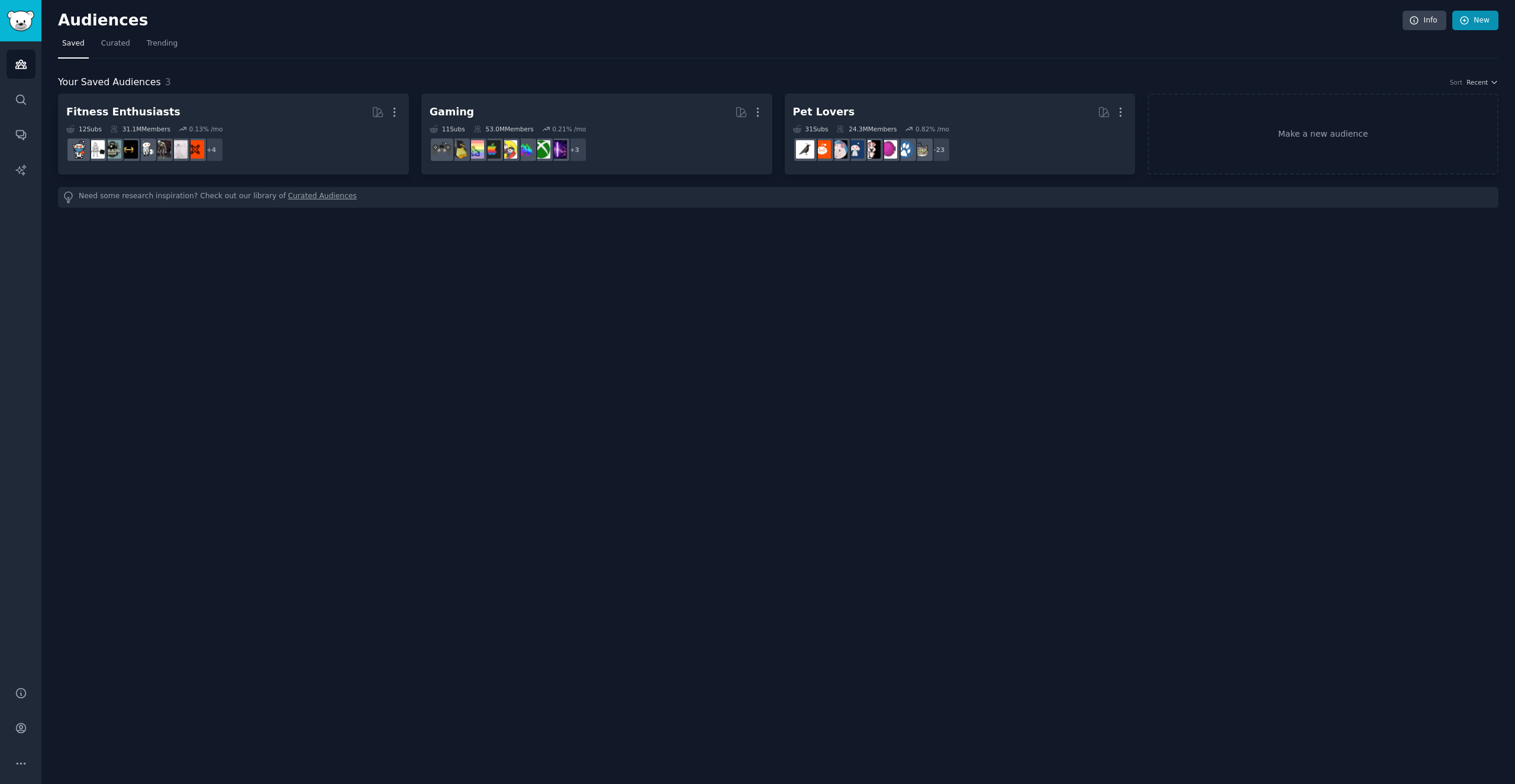
click at [1473, 17] on link "New" at bounding box center [1475, 20] width 46 height 20
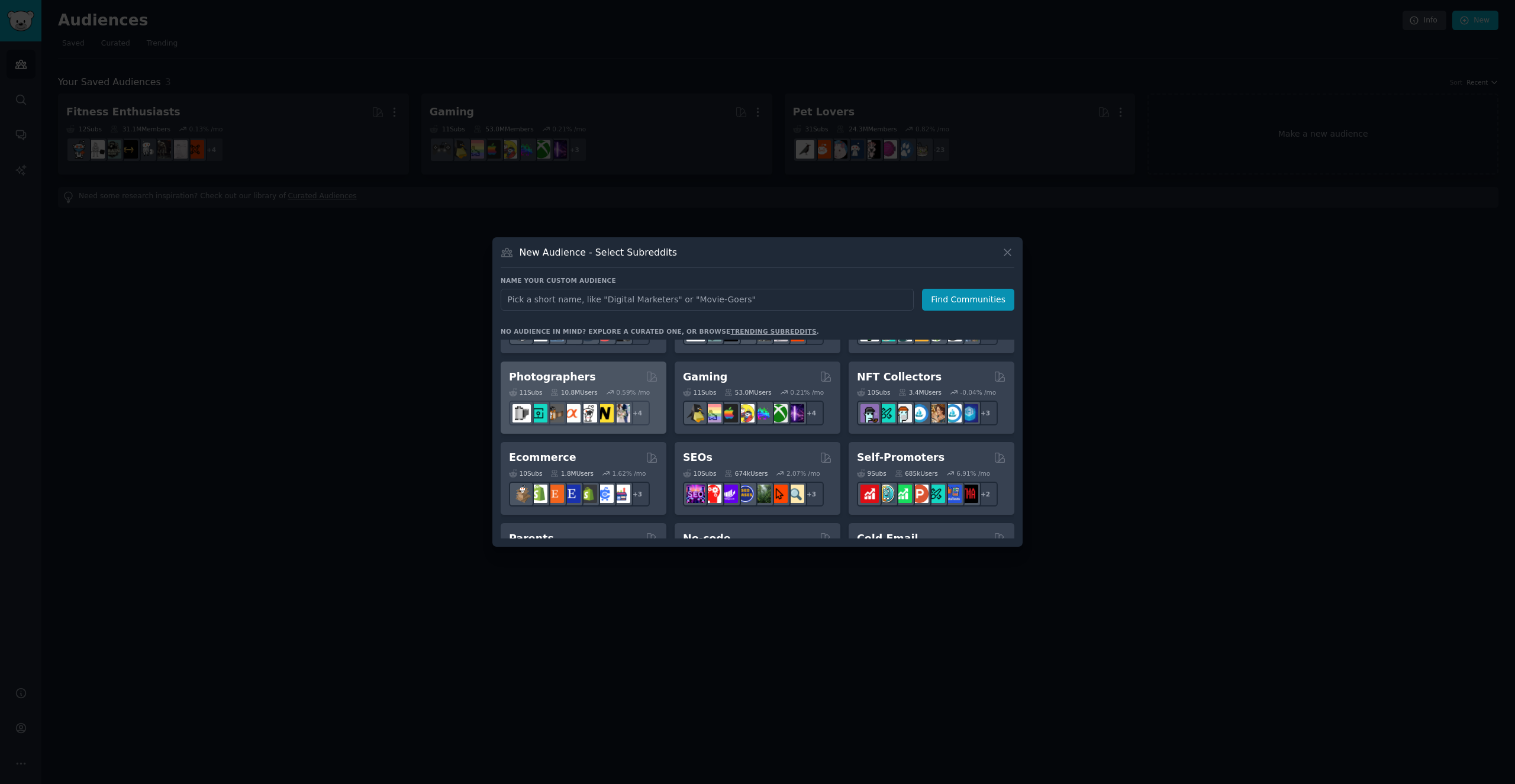
scroll to position [390, 0]
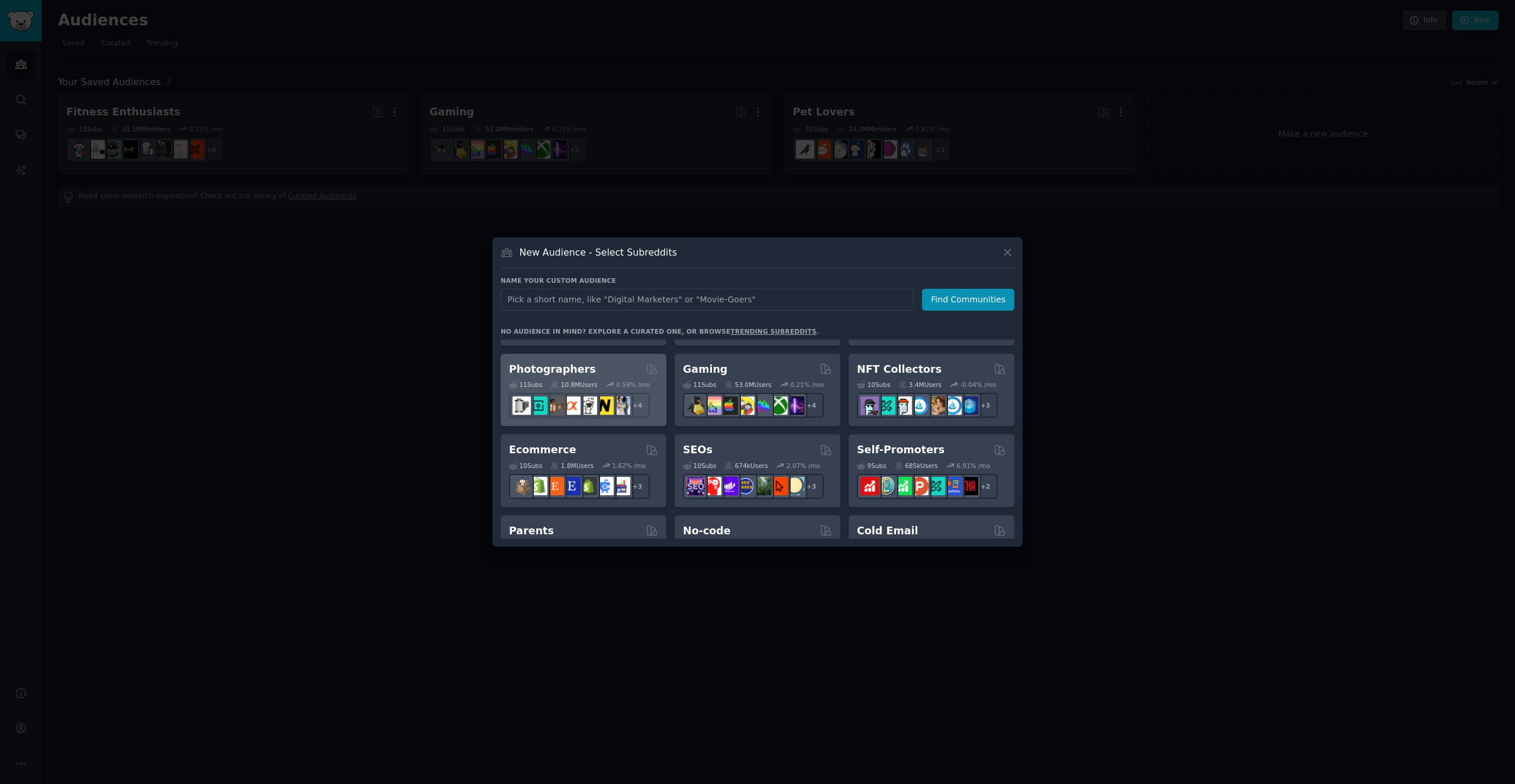
click at [584, 365] on div "Photographers" at bounding box center [583, 369] width 149 height 15
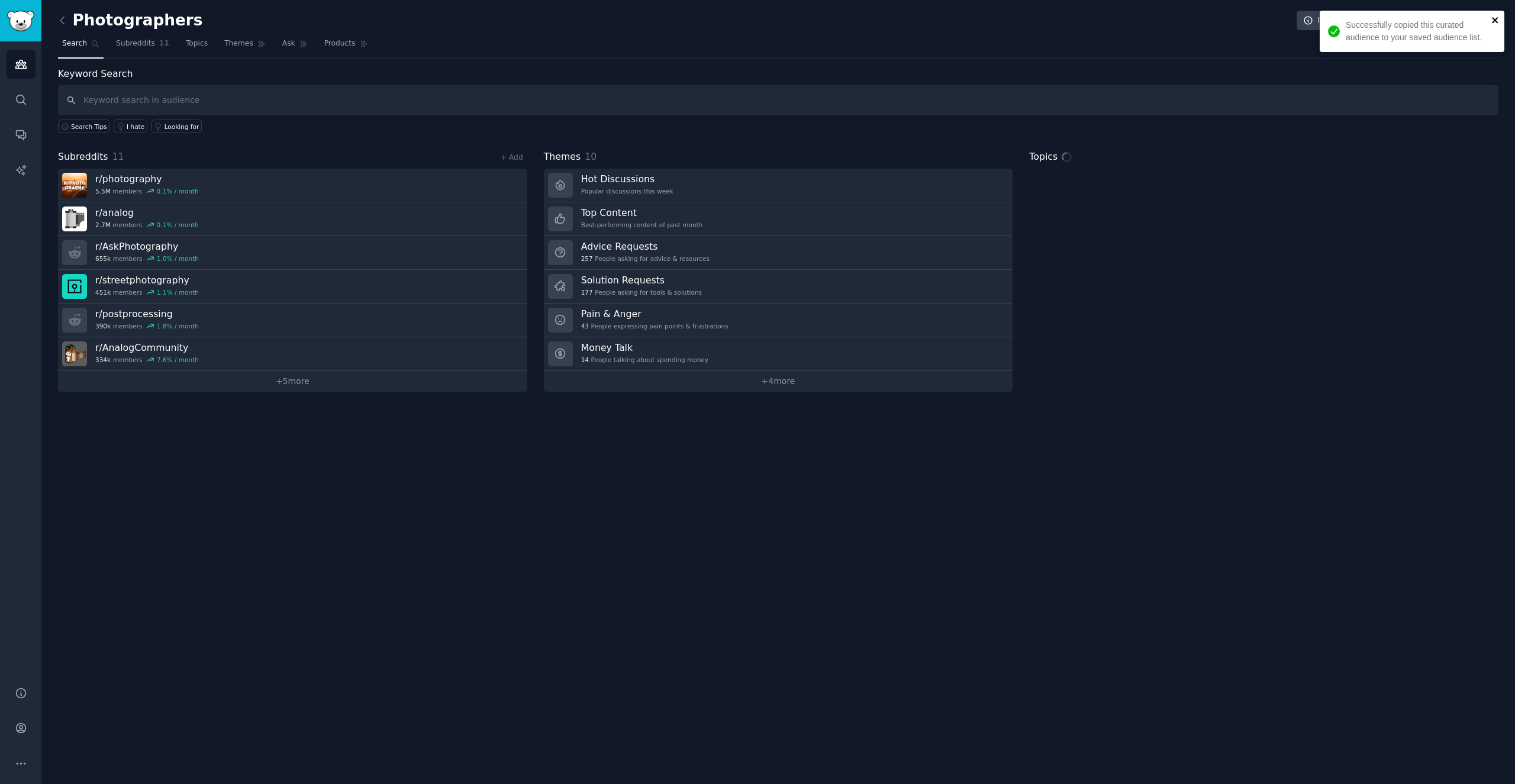
click at [1492, 20] on icon "close" at bounding box center [1495, 20] width 8 height 10
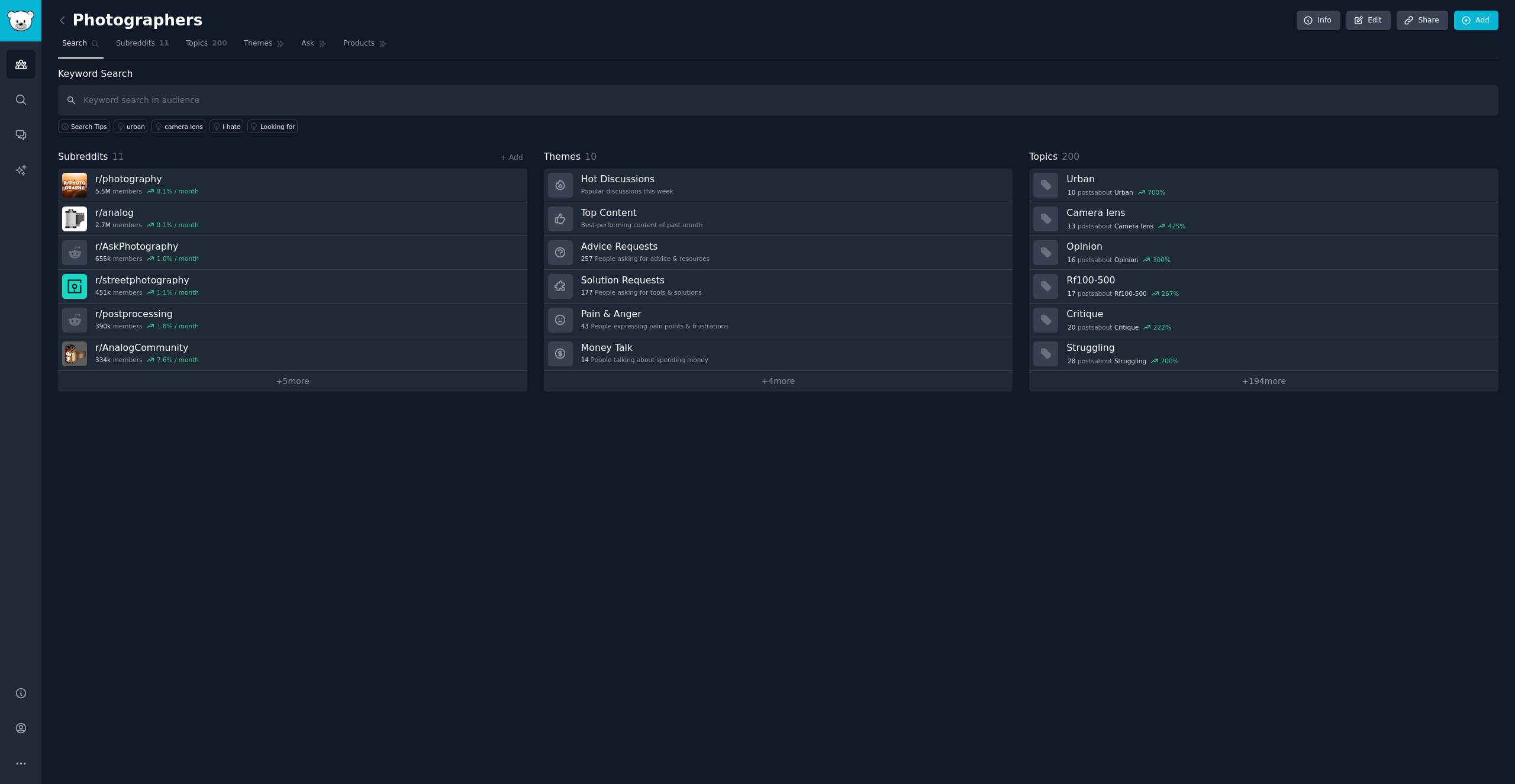
click at [10, 20] on img "Sidebar" at bounding box center [20, 21] width 27 height 20
